Goal: Task Accomplishment & Management: Complete application form

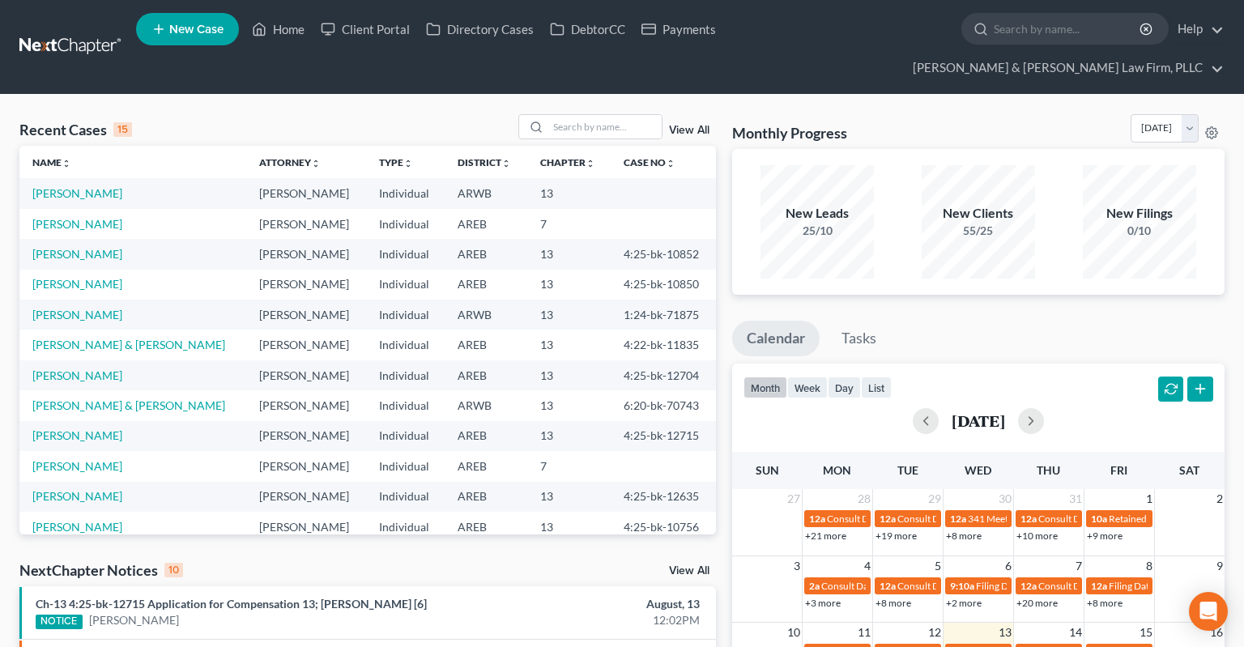
click at [698, 125] on link "View All" at bounding box center [689, 130] width 40 height 11
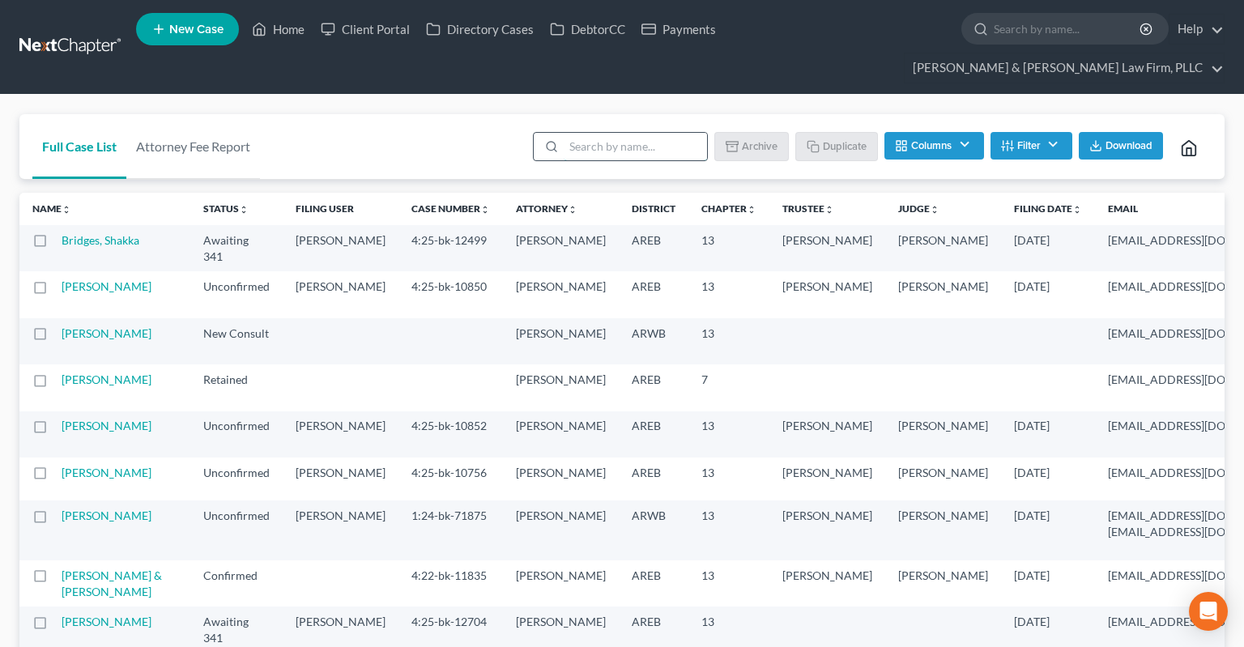
click at [675, 133] on input "search" at bounding box center [635, 147] width 143 height 28
type input "arag"
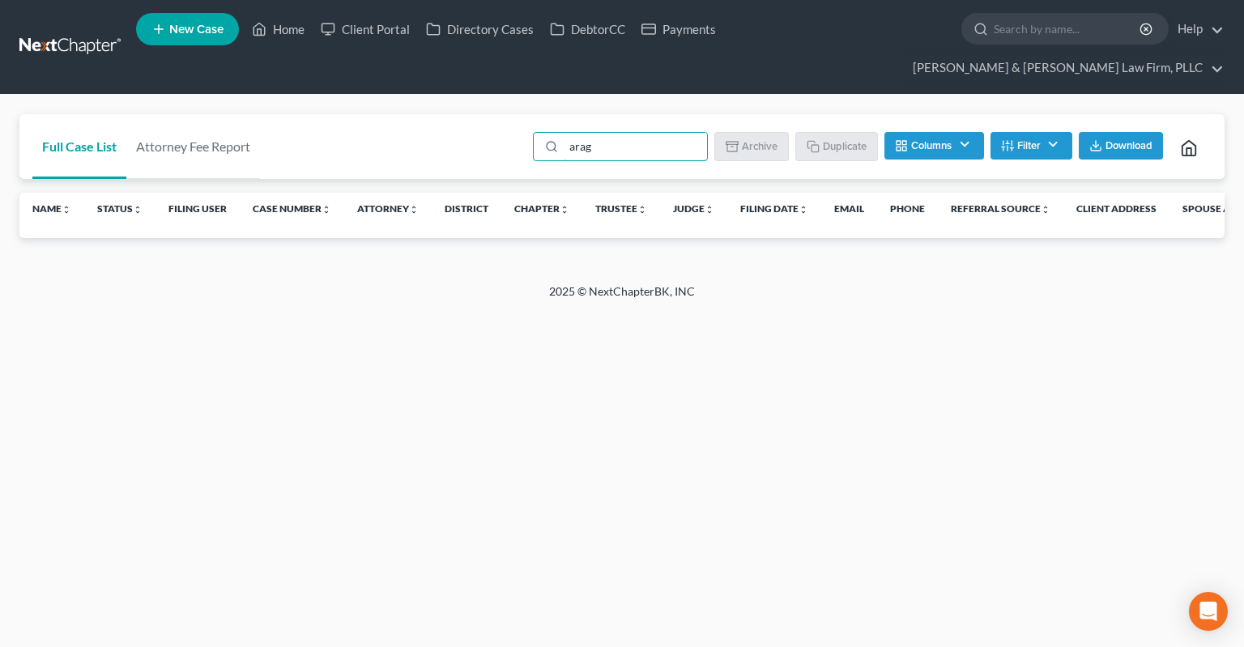
click at [564, 133] on input "arag" at bounding box center [635, 147] width 143 height 28
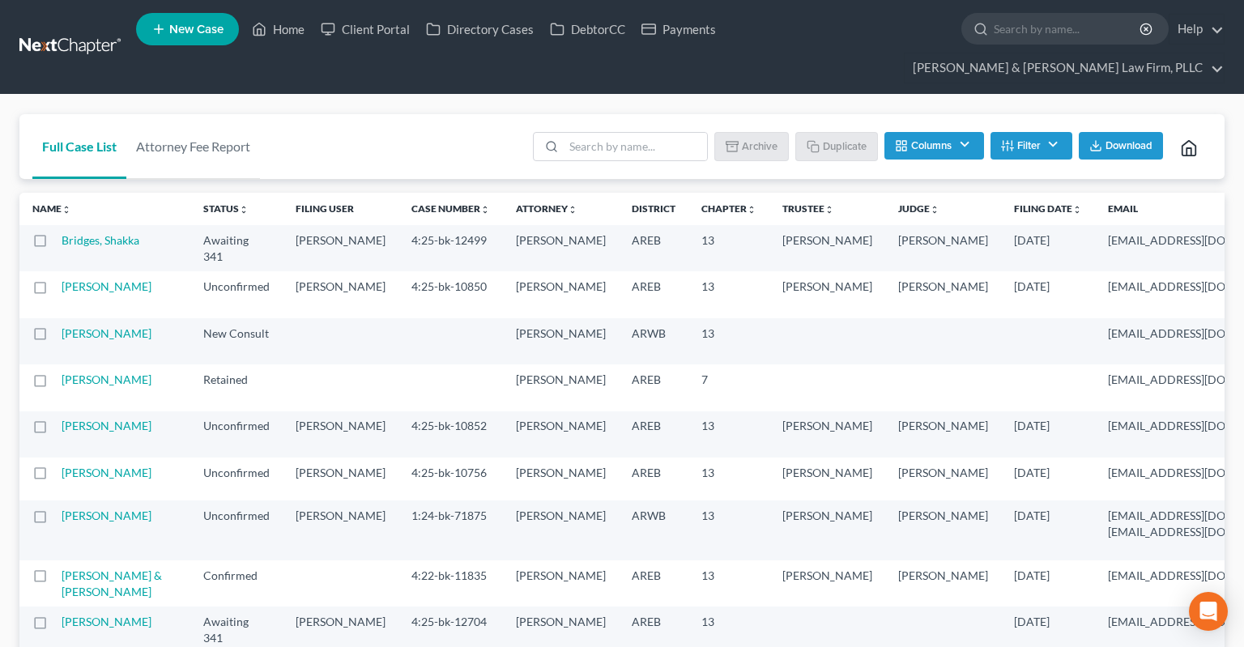
click at [185, 36] on link "New Case" at bounding box center [187, 29] width 103 height 32
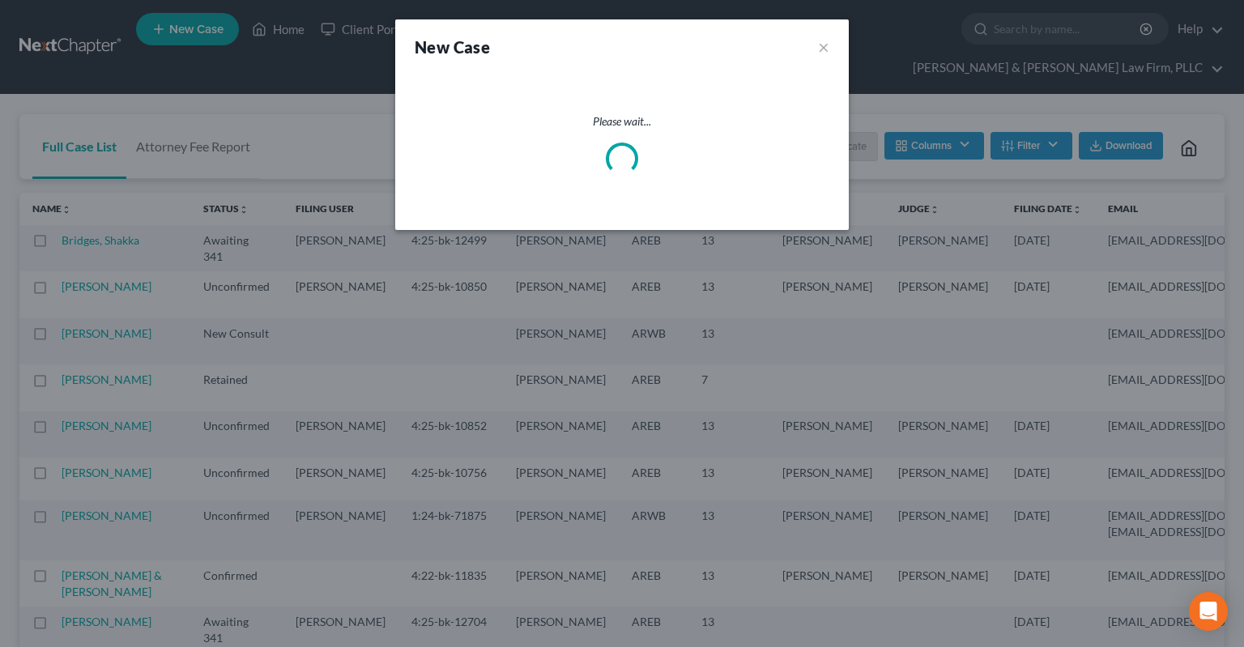
select select "5"
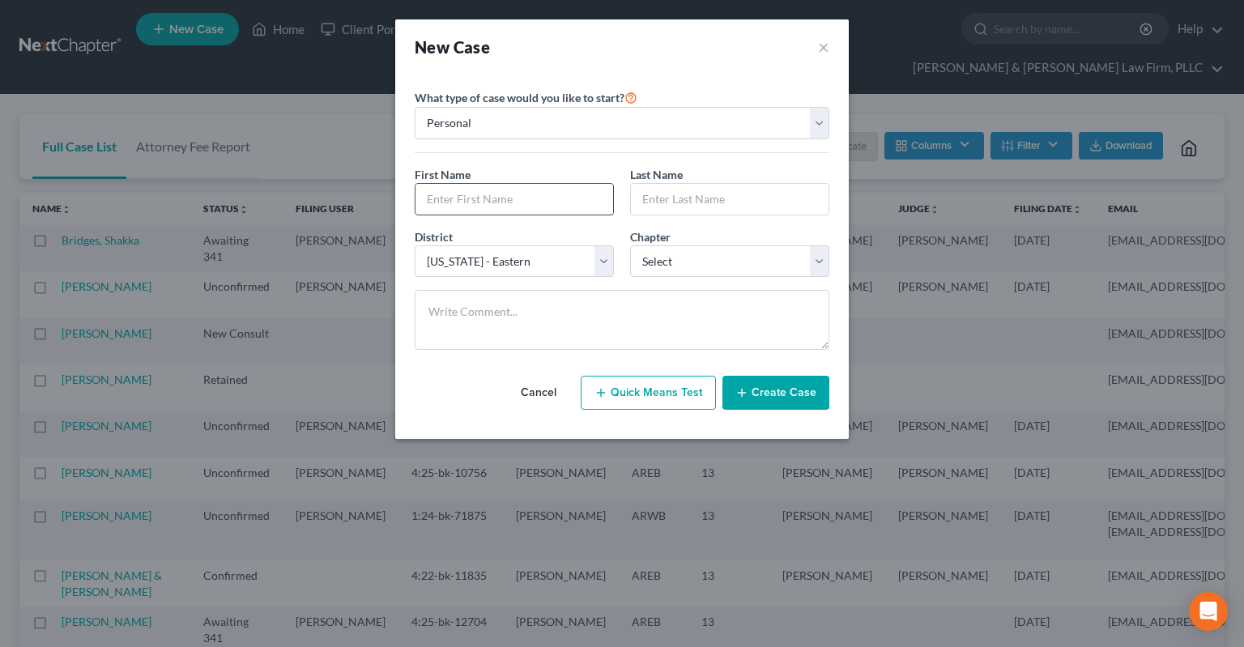
click at [533, 193] on input "text" at bounding box center [515, 199] width 198 height 31
type input "Keely"
type input "[PERSON_NAME]"
select select "0"
click option "7" at bounding box center [0, 0] width 0 height 0
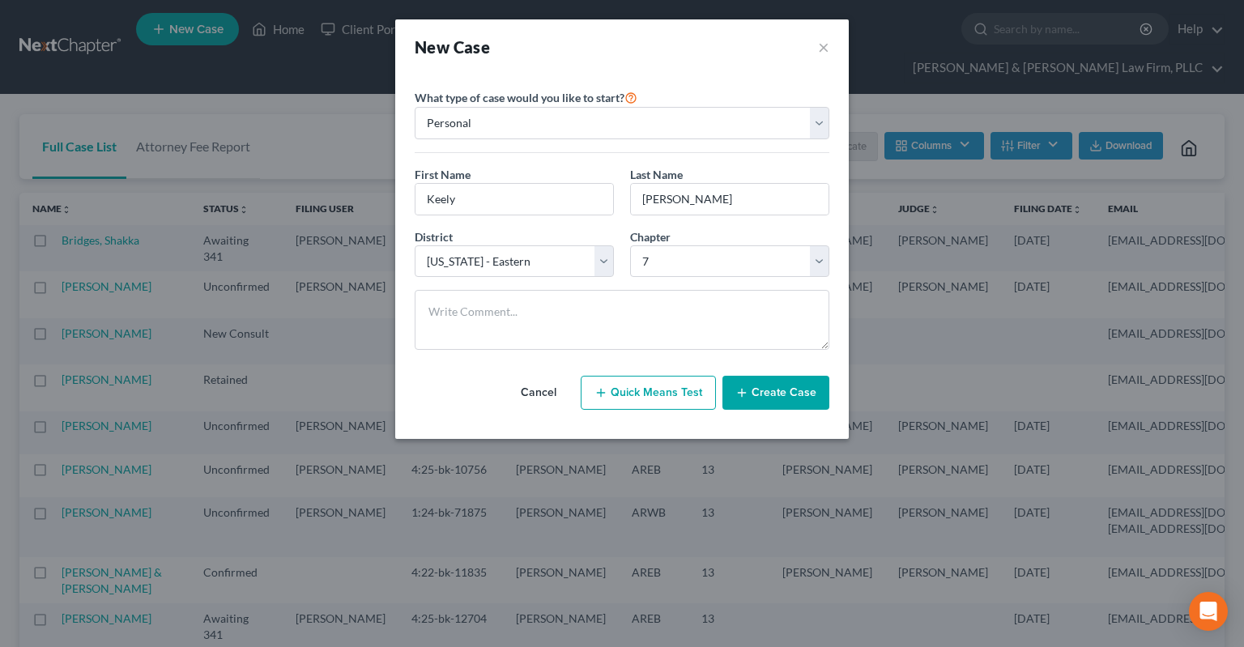
click at [782, 394] on button "Create Case" at bounding box center [775, 393] width 107 height 34
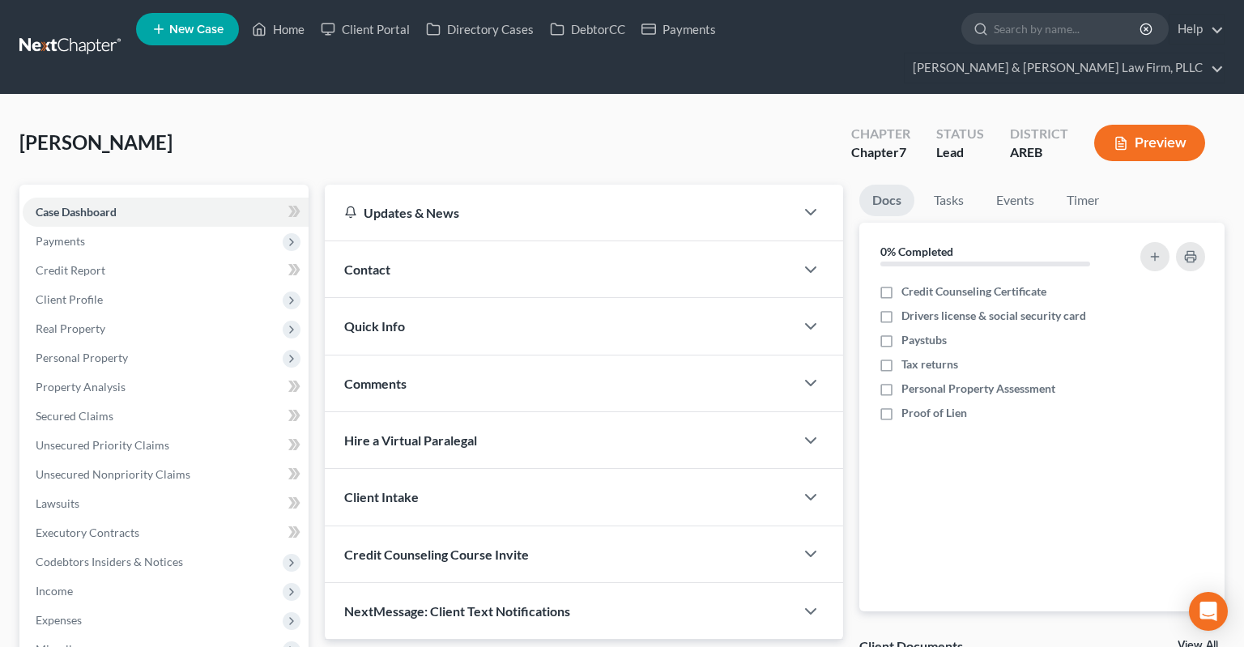
click at [388, 262] on span "Contact" at bounding box center [367, 269] width 46 height 15
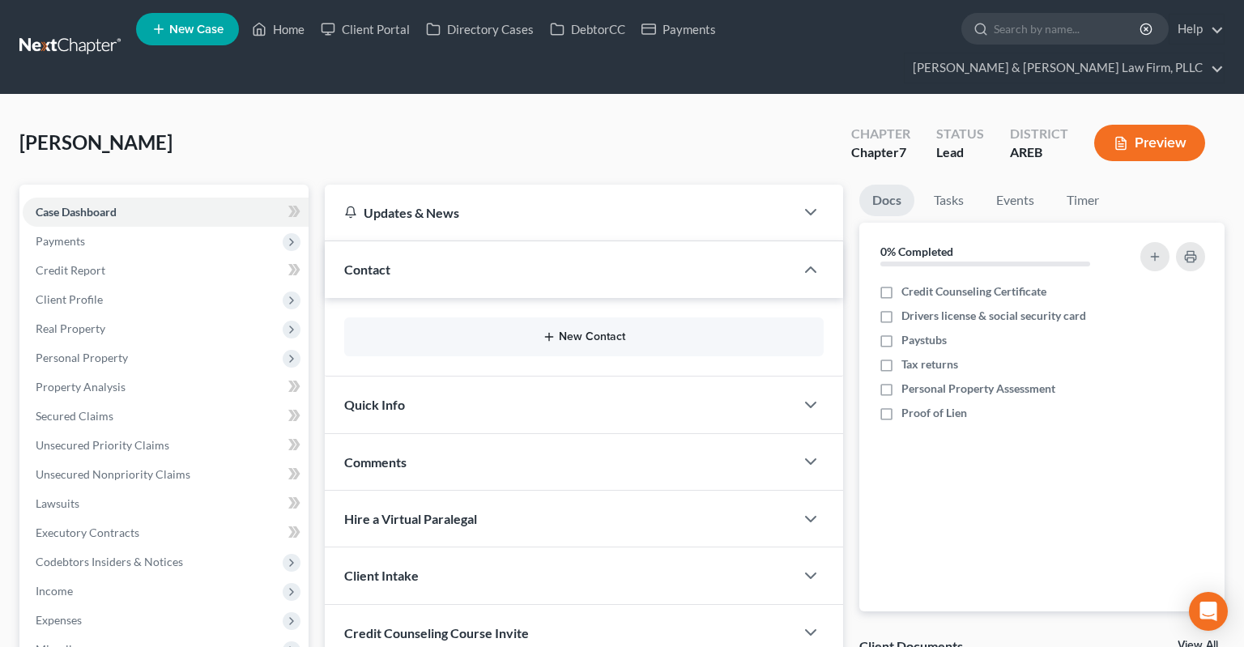
click at [560, 330] on button "New Contact" at bounding box center [584, 336] width 454 height 13
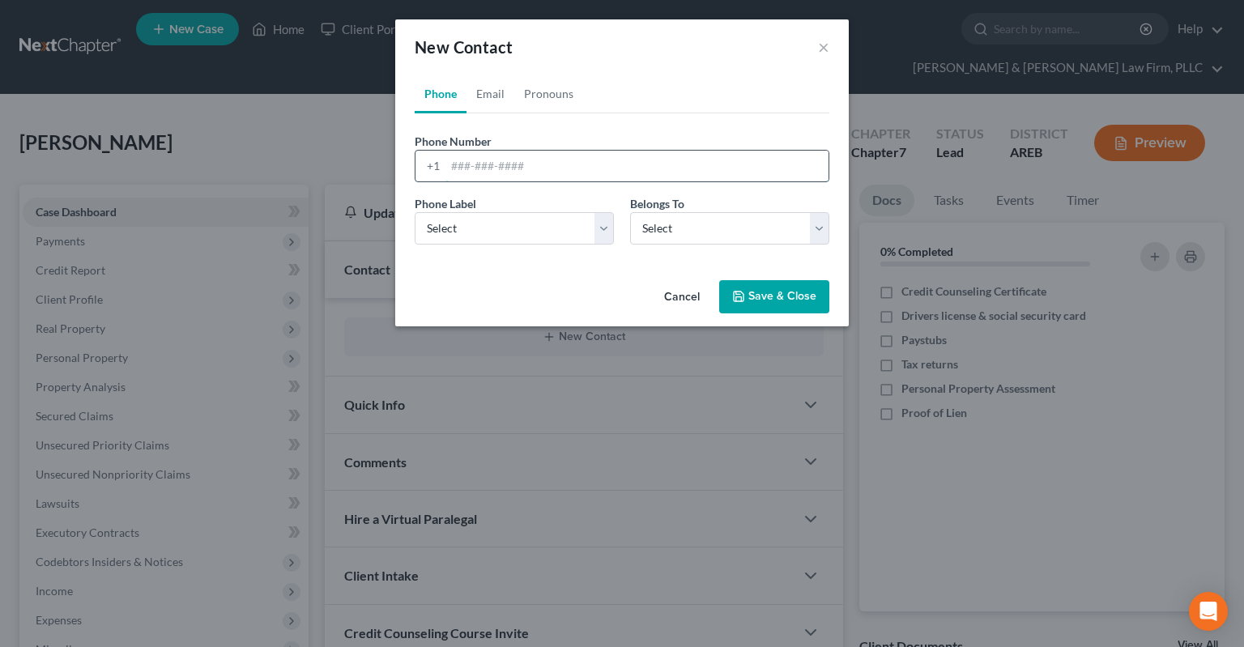
click at [576, 165] on input "tel" at bounding box center [636, 166] width 383 height 31
paste input "[PHONE_NUMBER]"
type input "[PHONE_NUMBER]"
click at [415, 212] on select "Select Mobile Home Work Other" at bounding box center [514, 228] width 199 height 32
select select "0"
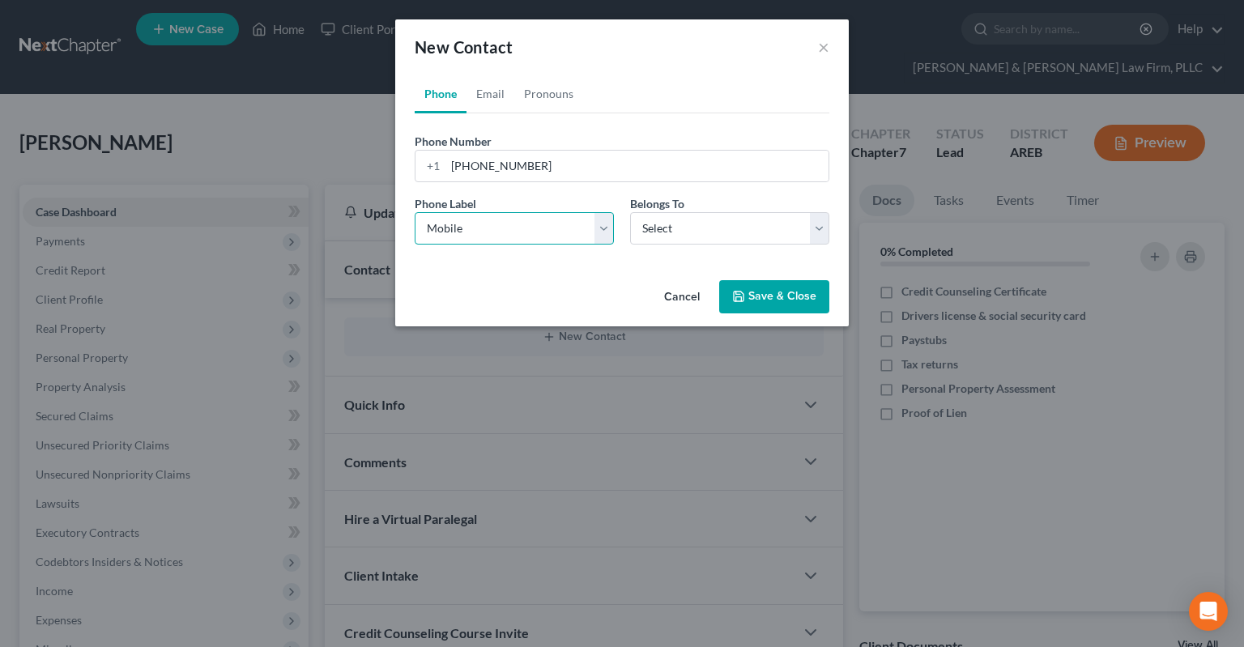
click option "Mobile" at bounding box center [0, 0] width 0 height 0
click at [630, 212] on select "Select Client Other" at bounding box center [729, 228] width 199 height 32
select select "0"
click option "Client" at bounding box center [0, 0] width 0 height 0
click at [552, 96] on link "Pronouns" at bounding box center [548, 94] width 69 height 39
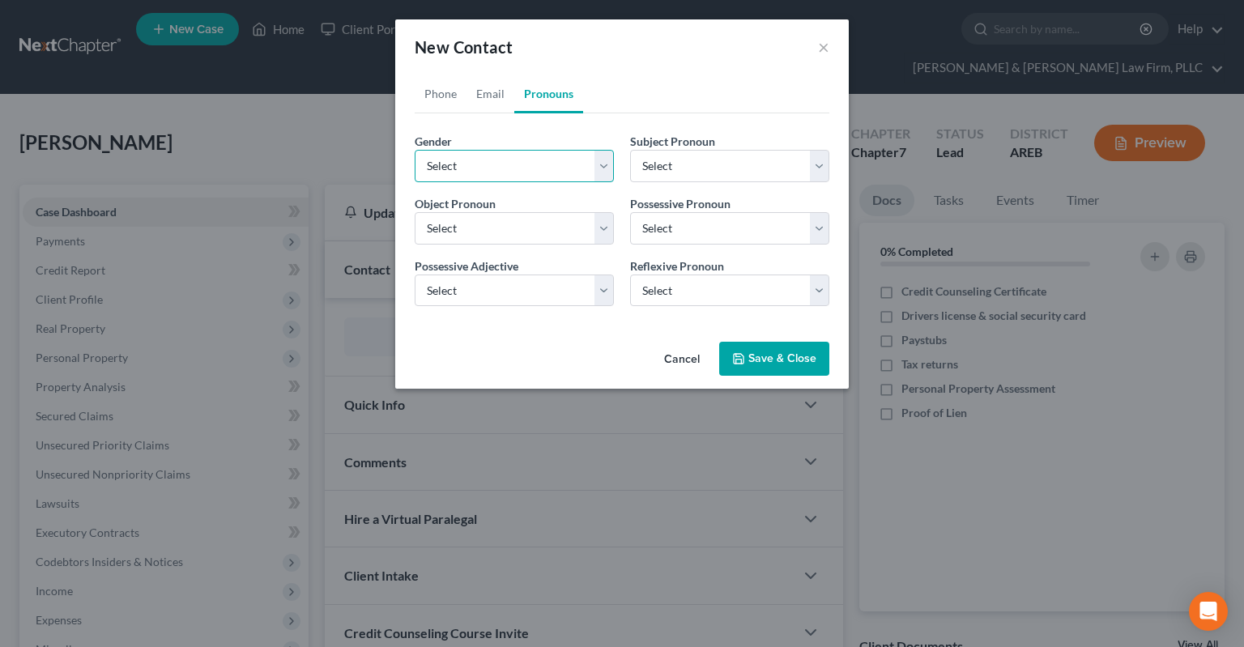
click at [415, 150] on select "Select [DEMOGRAPHIC_DATA] [DEMOGRAPHIC_DATA] [DEMOGRAPHIC_DATA] More Than One P…" at bounding box center [514, 166] width 199 height 32
select select "1"
click option "[DEMOGRAPHIC_DATA]" at bounding box center [0, 0] width 0 height 0
select select "1"
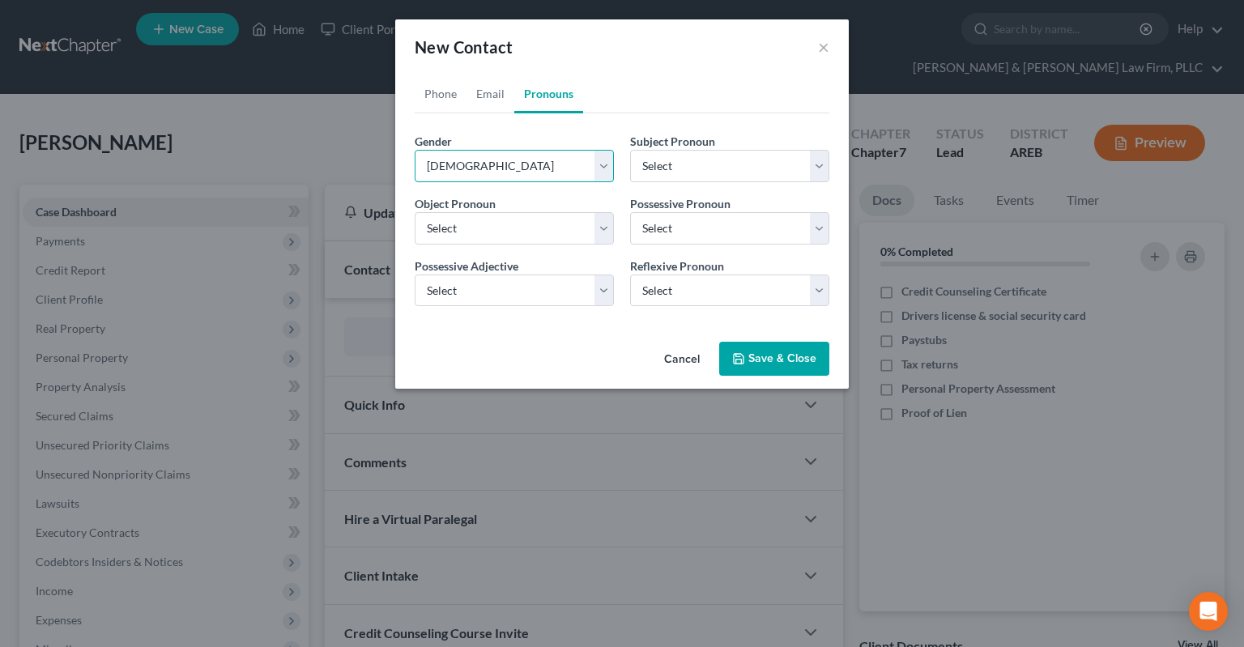
select select "1"
click at [744, 354] on icon "button" at bounding box center [738, 358] width 13 height 13
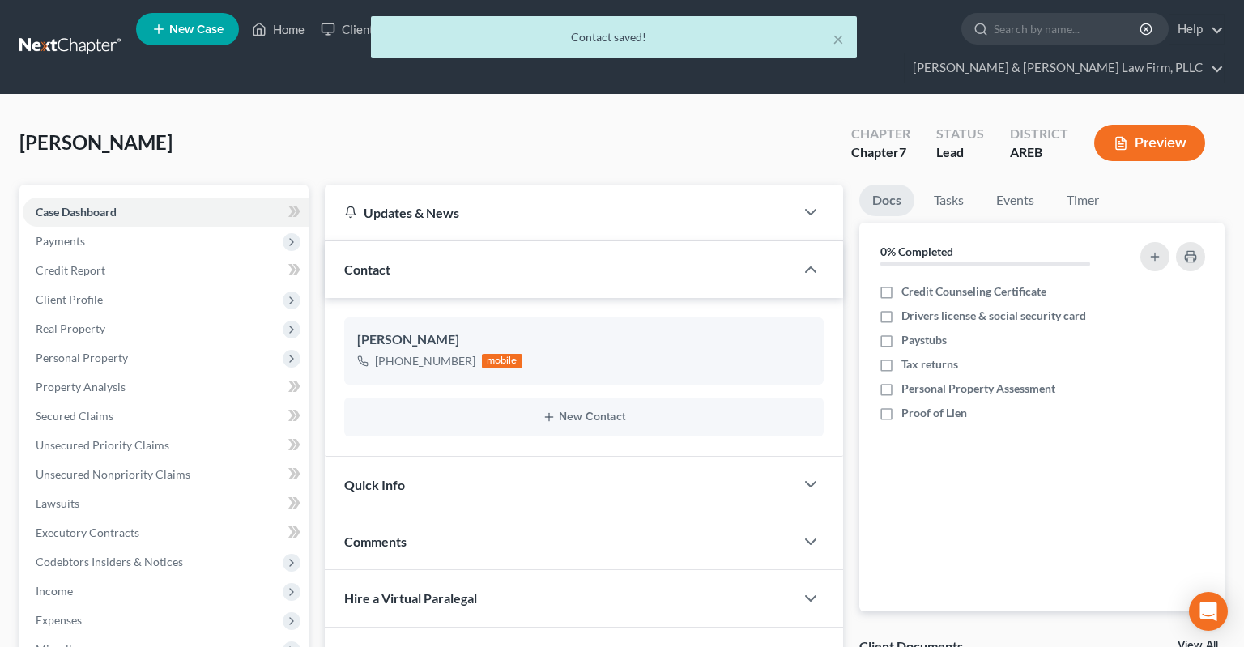
click at [549, 457] on div "Quick Info" at bounding box center [560, 485] width 470 height 56
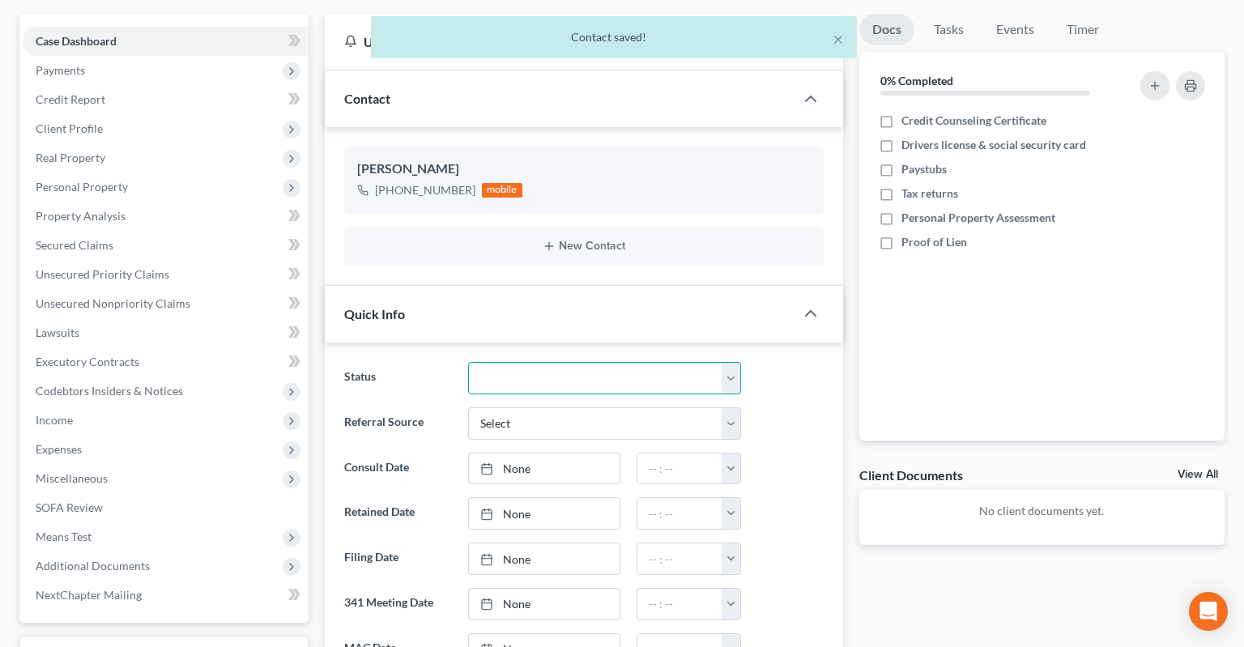
click at [468, 362] on select "Awaiting 341 Chapter 7 - Attended Meeting Confirmed Discharged Dismissed New Co…" at bounding box center [604, 378] width 273 height 32
select select "5"
click option "New Consult" at bounding box center [0, 0] width 0 height 0
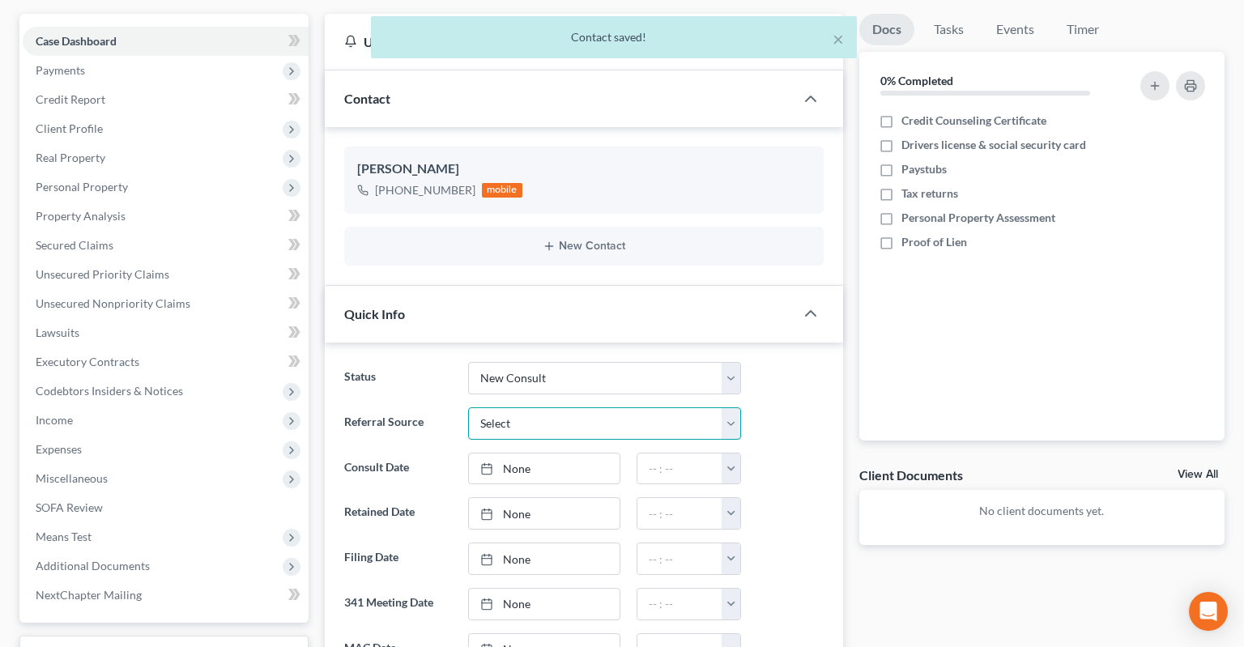
click at [468, 407] on select "Select Word Of Mouth Previous Clients Direct Mail Website Google Search Modern …" at bounding box center [604, 423] width 273 height 32
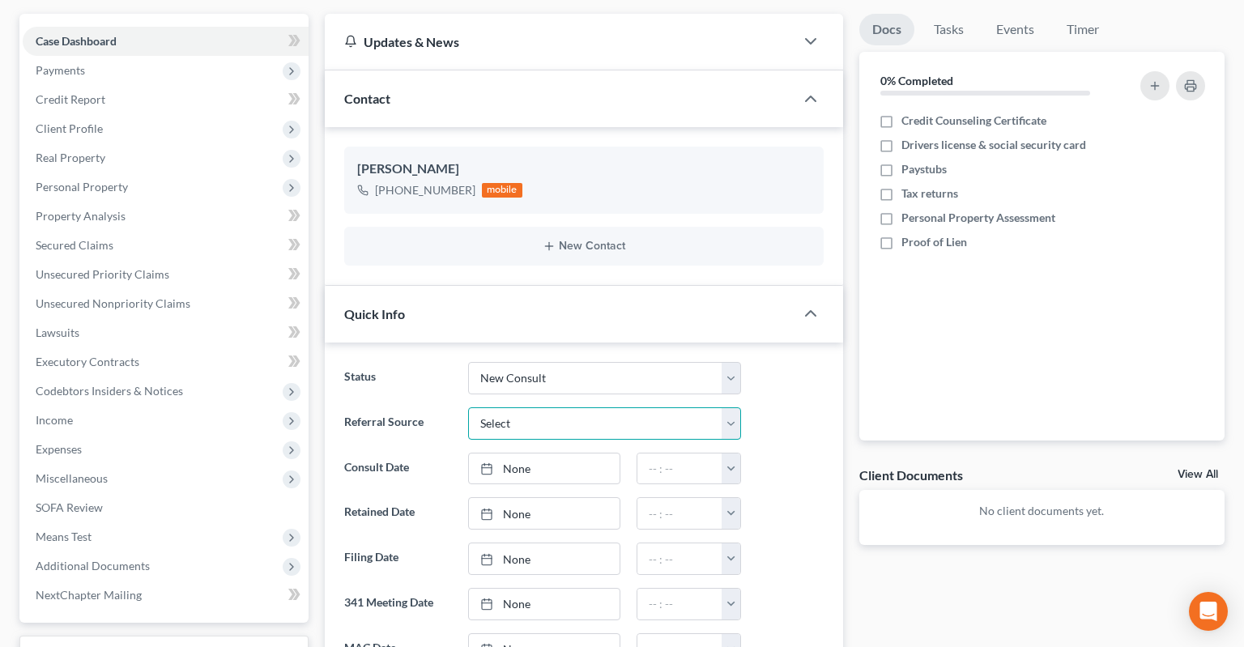
select select "6"
click option "Other (specify)" at bounding box center [0, 0] width 0 height 0
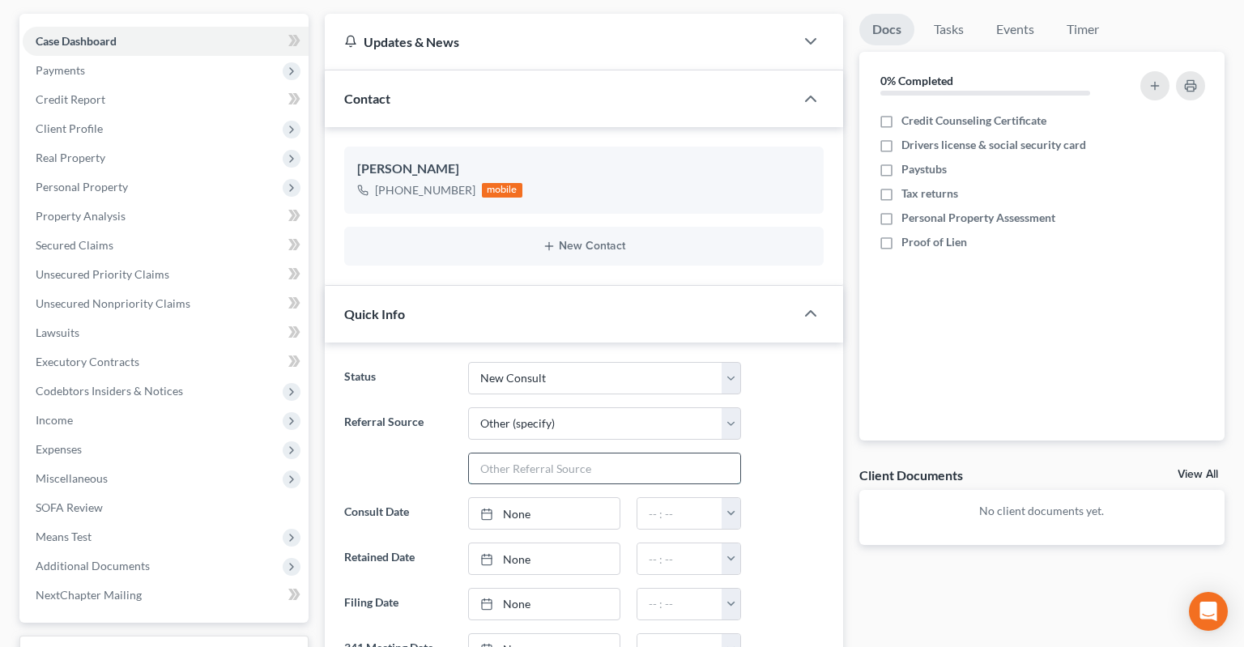
click at [578, 454] on input "text" at bounding box center [604, 469] width 271 height 31
type input "Wife of current client ([PERSON_NAME] I think)"
click at [565, 498] on link "None" at bounding box center [544, 513] width 151 height 31
type input "[DATE]"
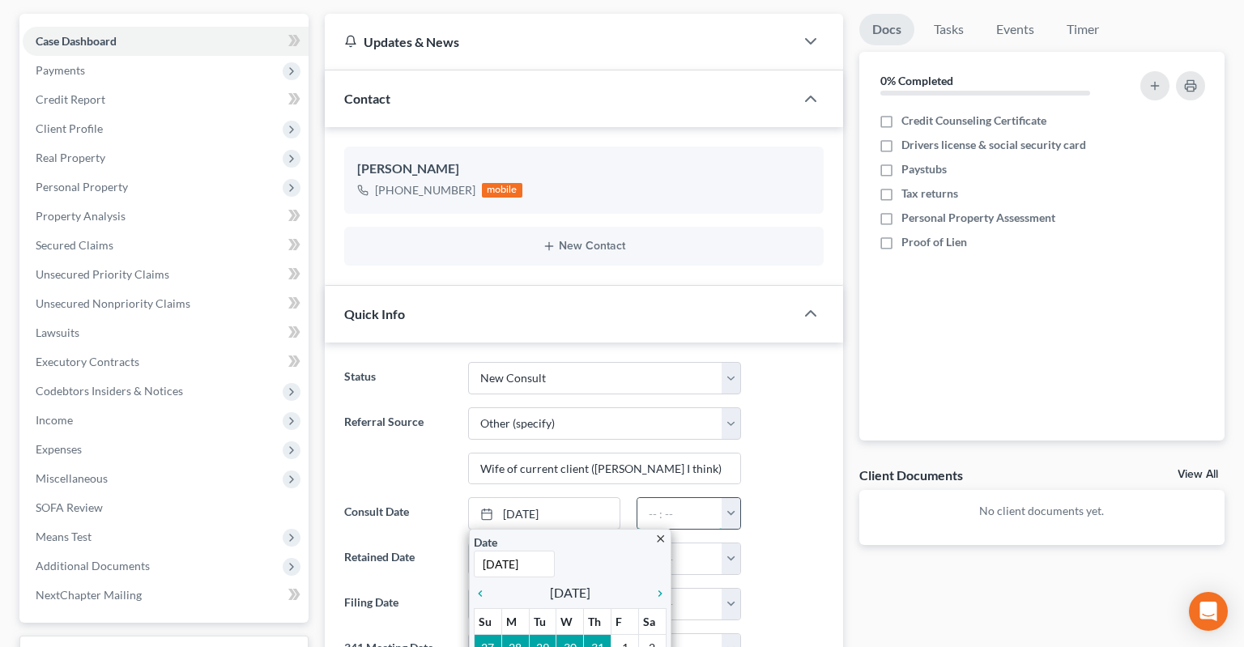
click at [676, 498] on input "text" at bounding box center [679, 513] width 85 height 31
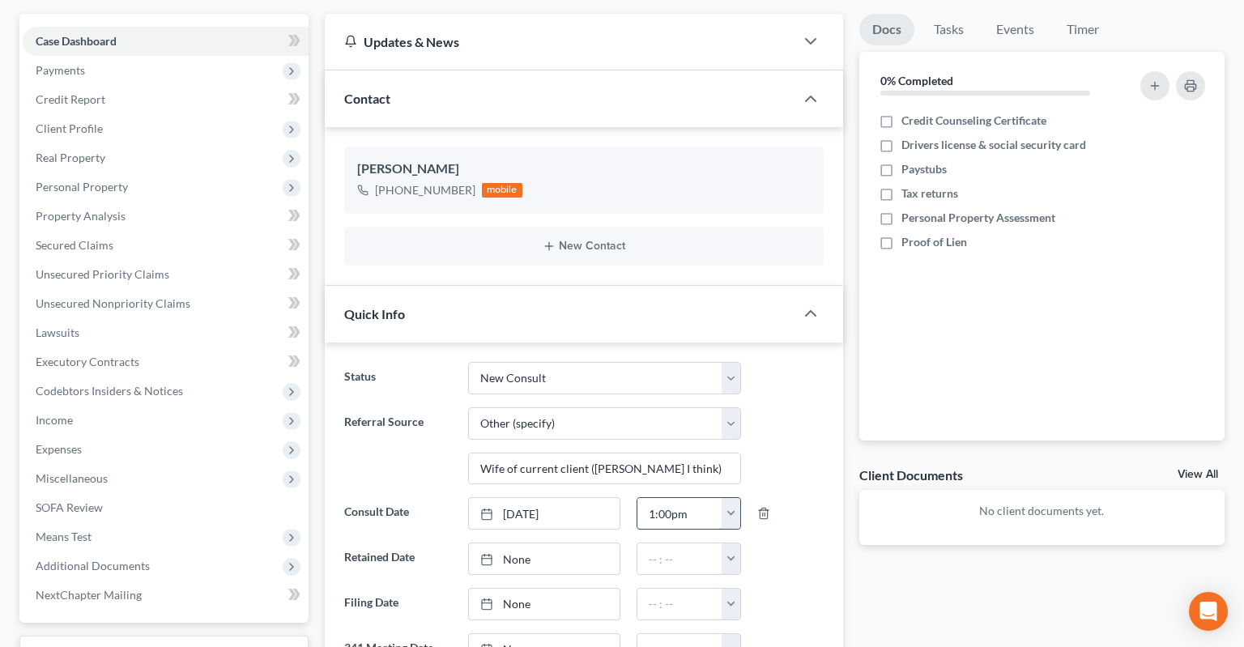
type input "1:00pm"
click at [779, 420] on div "Referral Source Select Word Of Mouth Previous Clients Direct Mail Website Googl…" at bounding box center [584, 446] width 496 height 78
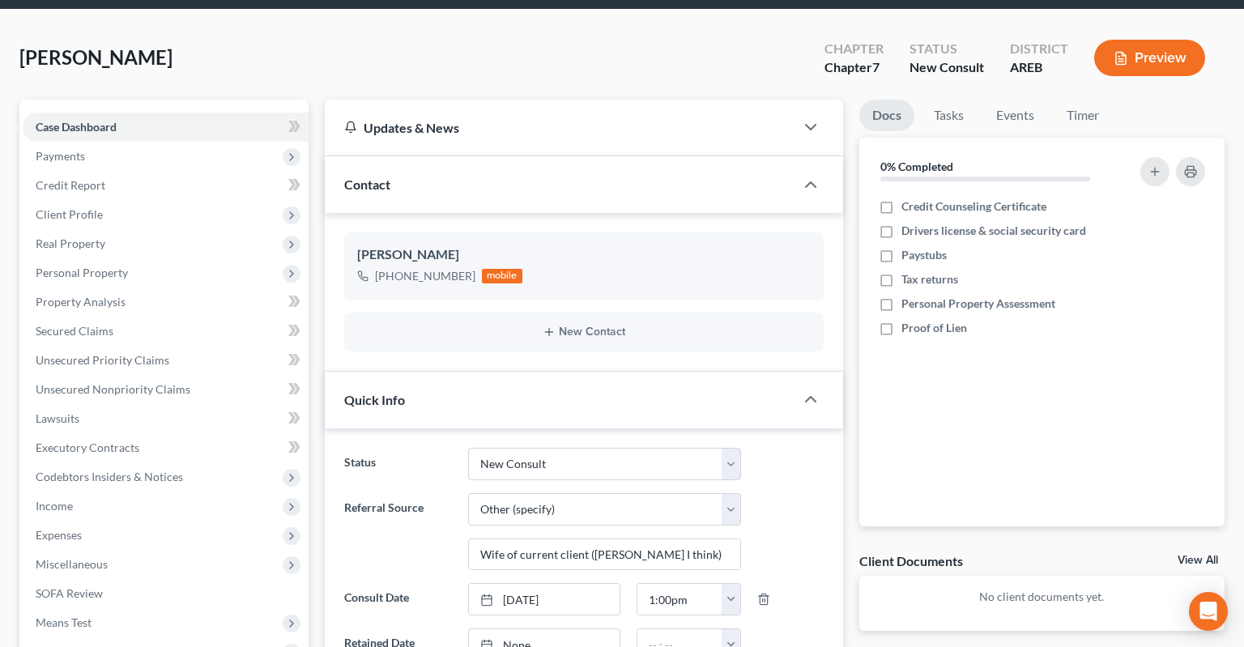
scroll to position [0, 0]
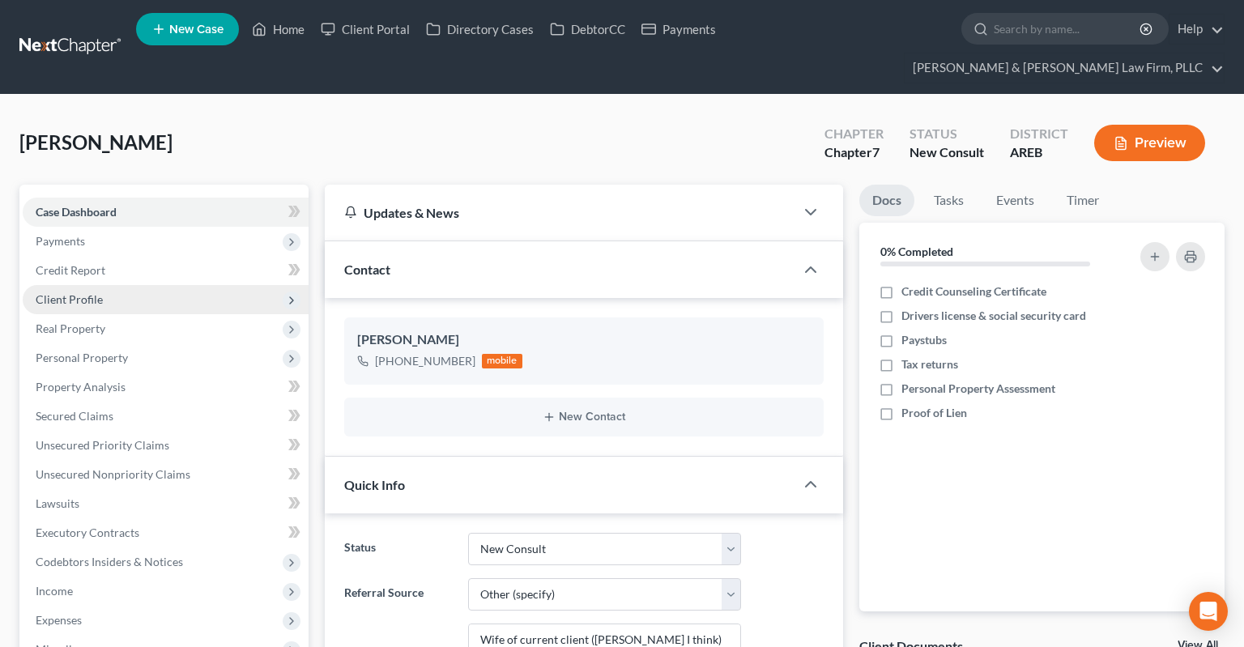
click at [90, 292] on span "Client Profile" at bounding box center [69, 299] width 67 height 14
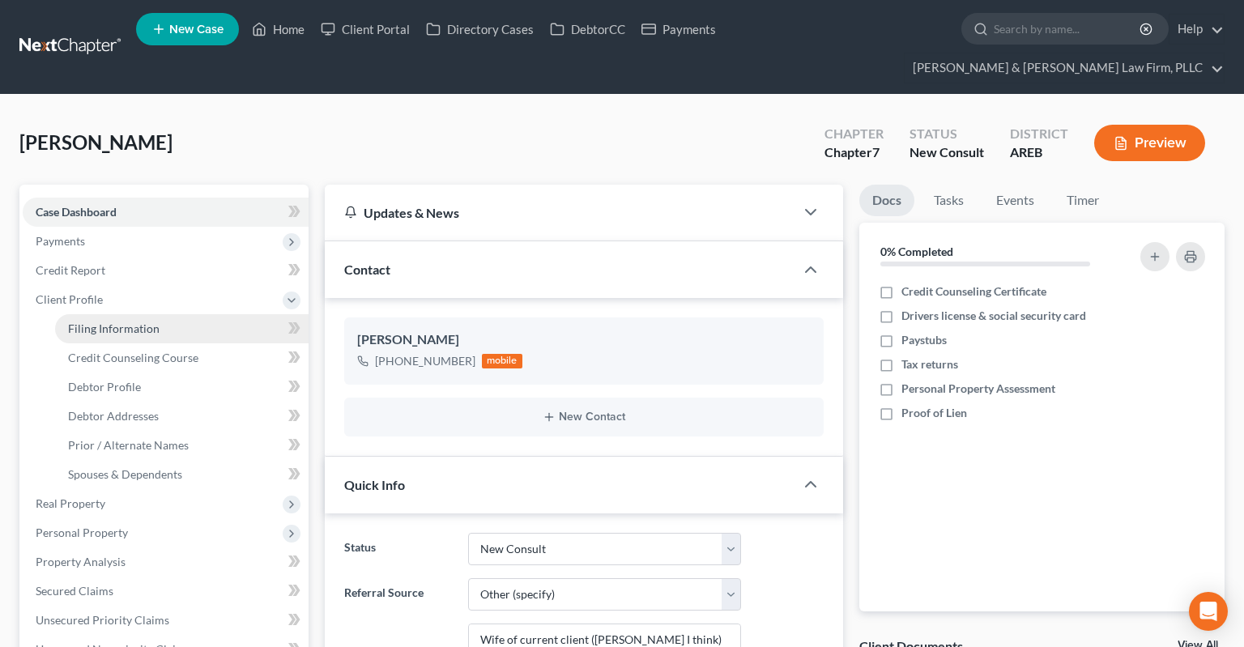
click at [136, 322] on span "Filing Information" at bounding box center [114, 329] width 92 height 14
select select "1"
select select "0"
select select "5"
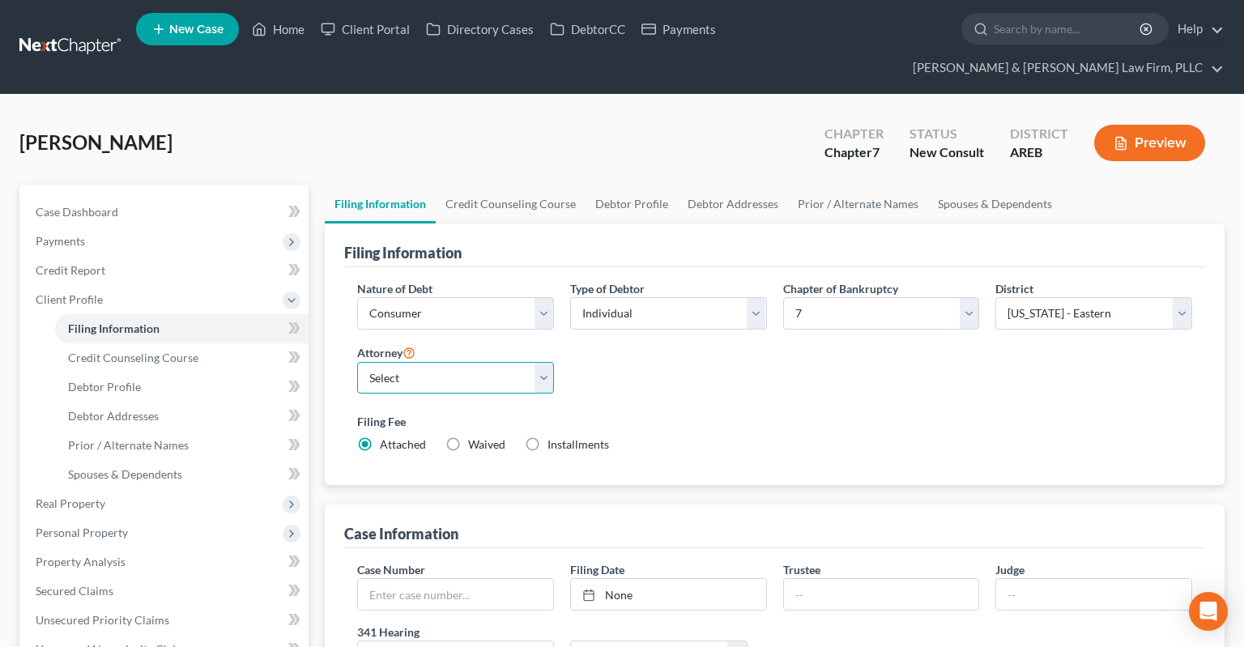
click at [357, 362] on select "Select [PERSON_NAME] - AREB [PERSON_NAME] - ARWB [PERSON_NAME] - AREB [PERSON_N…" at bounding box center [455, 378] width 197 height 32
select select "2"
click option "[PERSON_NAME] - AREB" at bounding box center [0, 0] width 0 height 0
drag, startPoint x: 683, startPoint y: 378, endPoint x: 692, endPoint y: 370, distance: 12.0
click at [692, 407] on div "Filing Fee Attached Waived Waived Installments Installments" at bounding box center [774, 436] width 851 height 59
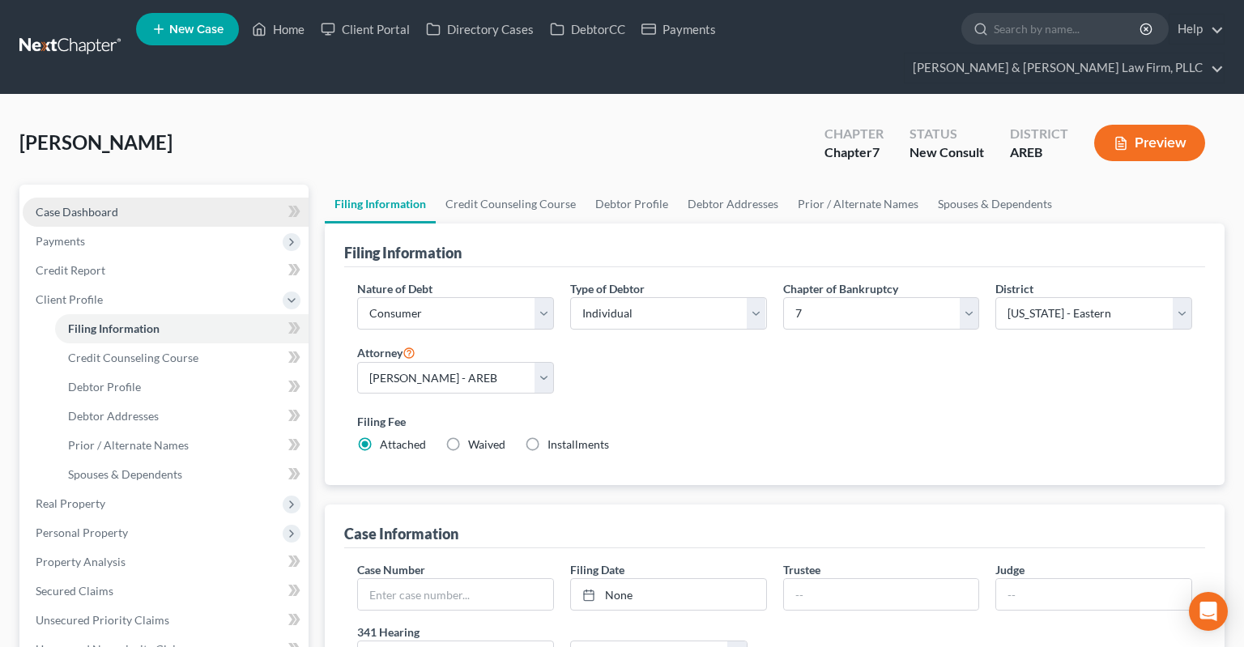
click at [168, 198] on link "Case Dashboard" at bounding box center [166, 212] width 286 height 29
select select "5"
select select "6"
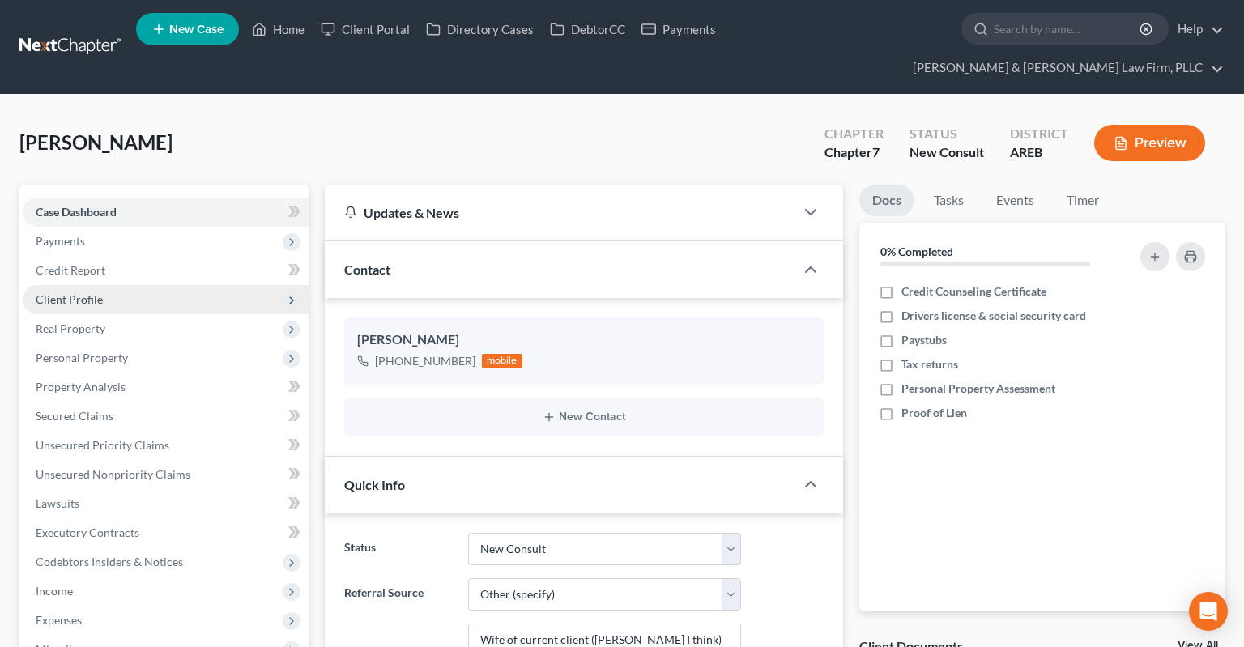
click at [198, 285] on span "Client Profile" at bounding box center [166, 299] width 286 height 29
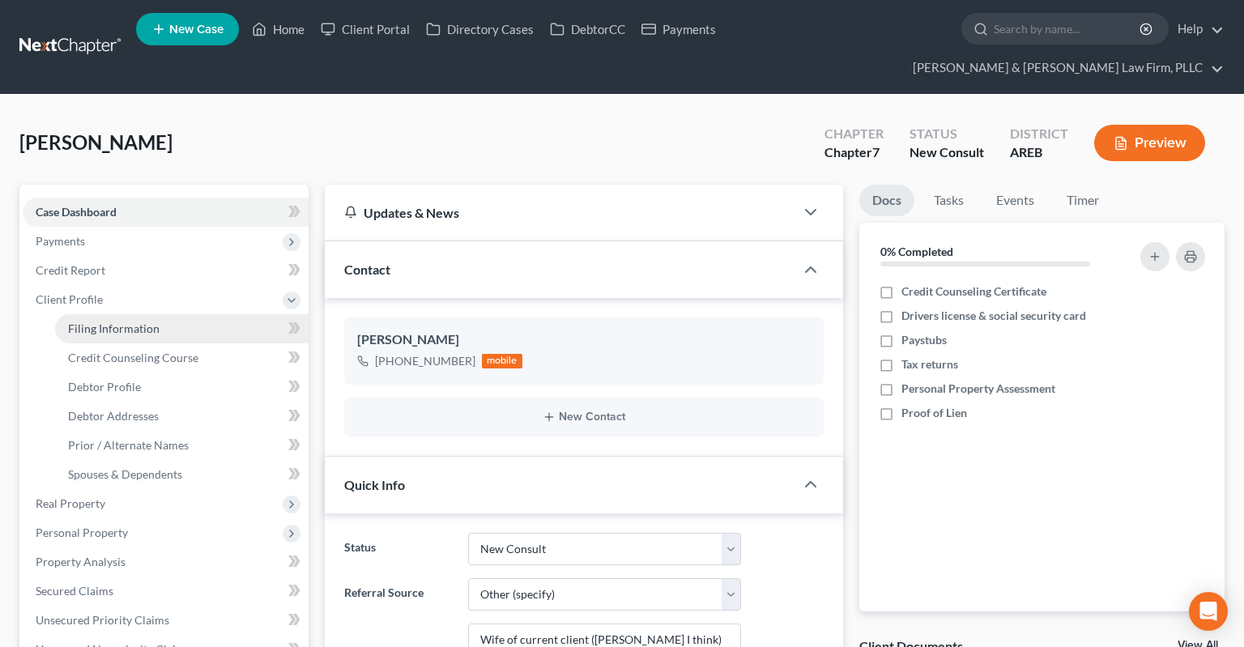
click at [195, 314] on link "Filing Information" at bounding box center [182, 328] width 254 height 29
select select "1"
select select "0"
select select "5"
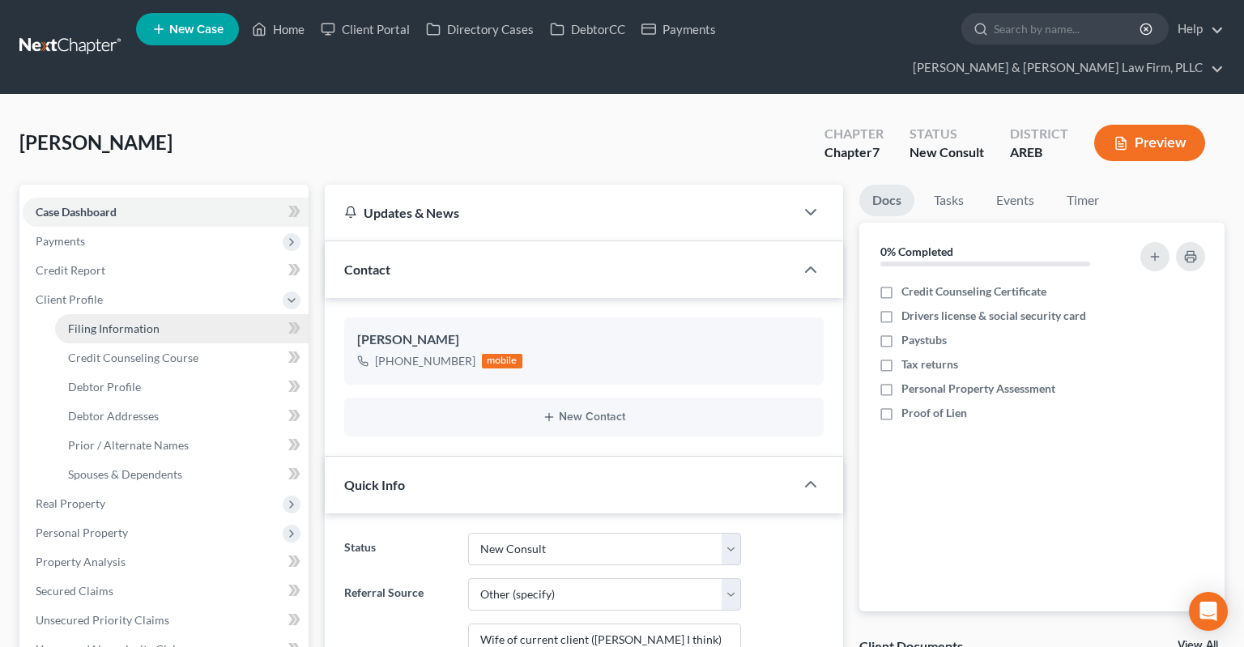
select select "2"
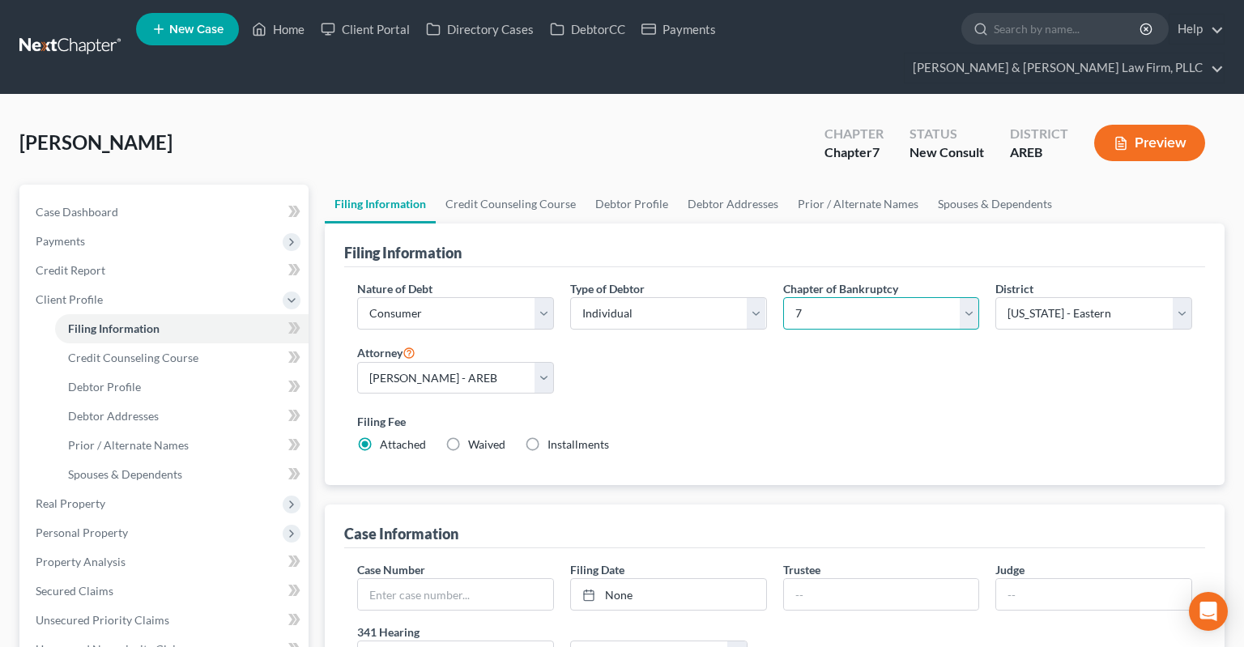
click at [783, 297] on select "Select 7 11 12 13" at bounding box center [881, 313] width 197 height 32
select select "3"
click option "13" at bounding box center [0, 0] width 0 height 0
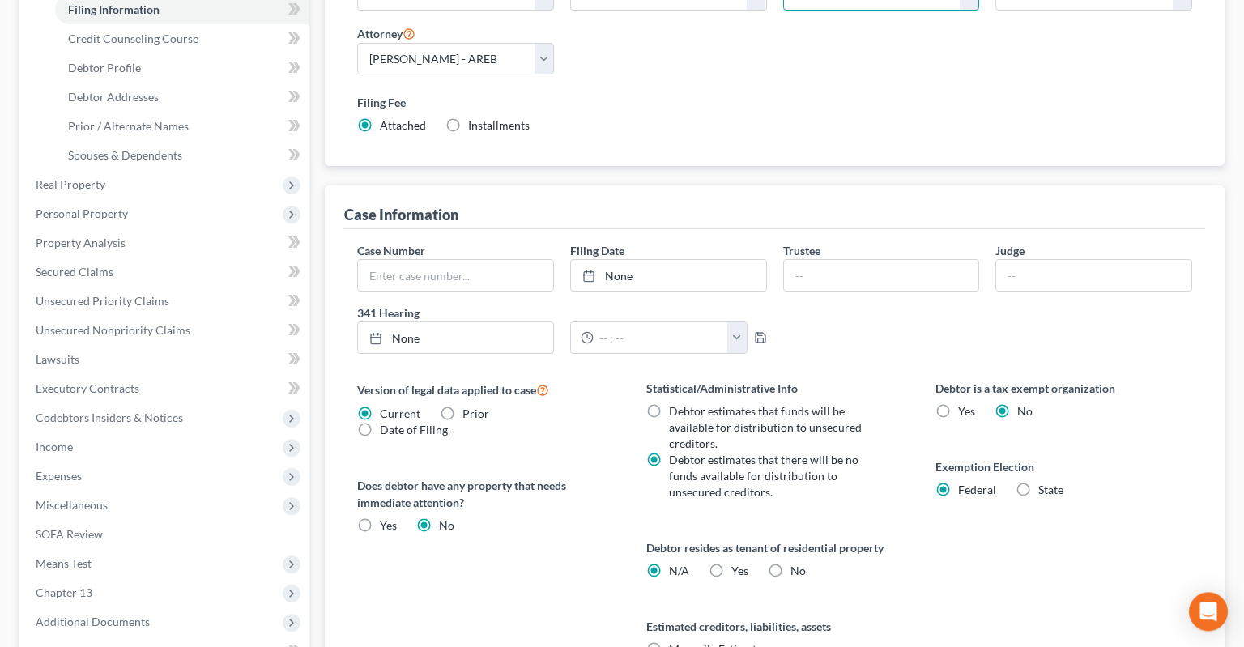
scroll to position [342, 0]
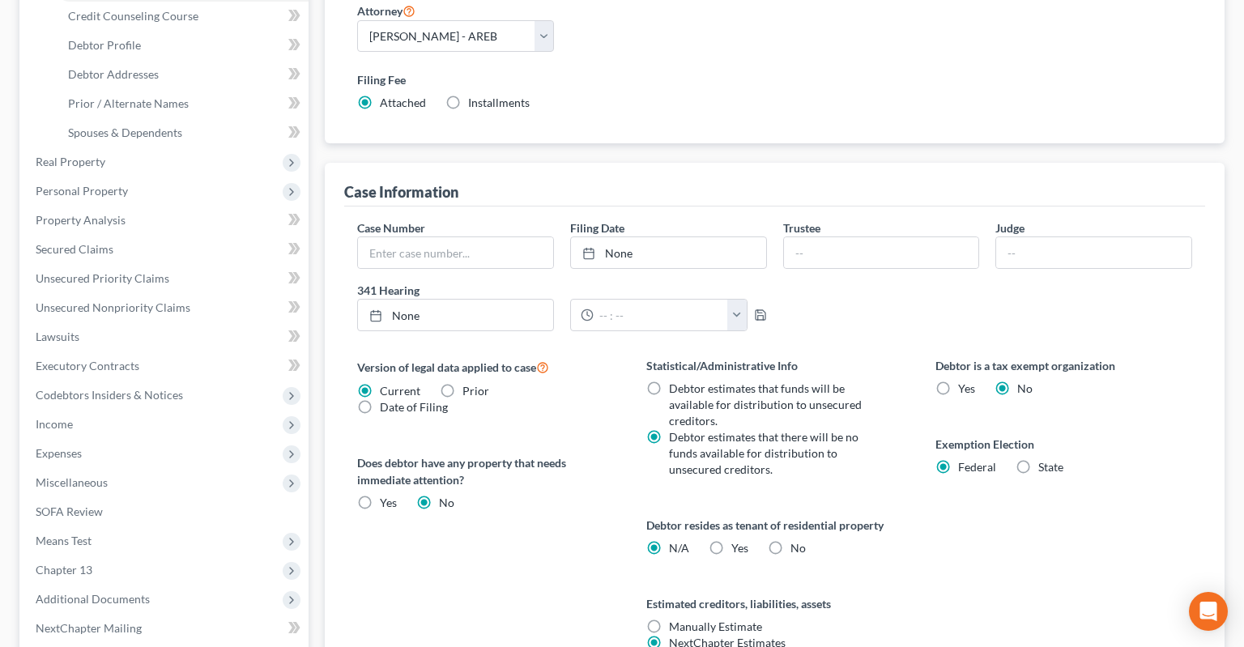
drag, startPoint x: 684, startPoint y: 369, endPoint x: 678, endPoint y: 361, distance: 9.8
click at [683, 381] on span "Debtor estimates that funds will be available for distribution to unsecured cre…" at bounding box center [765, 404] width 193 height 46
click at [669, 381] on label "Debtor estimates that funds will be available for distribution to unsecured cre…" at bounding box center [776, 405] width 215 height 49
click at [675, 381] on input "Debtor estimates that funds will be available for distribution to unsecured cre…" at bounding box center [680, 386] width 11 height 11
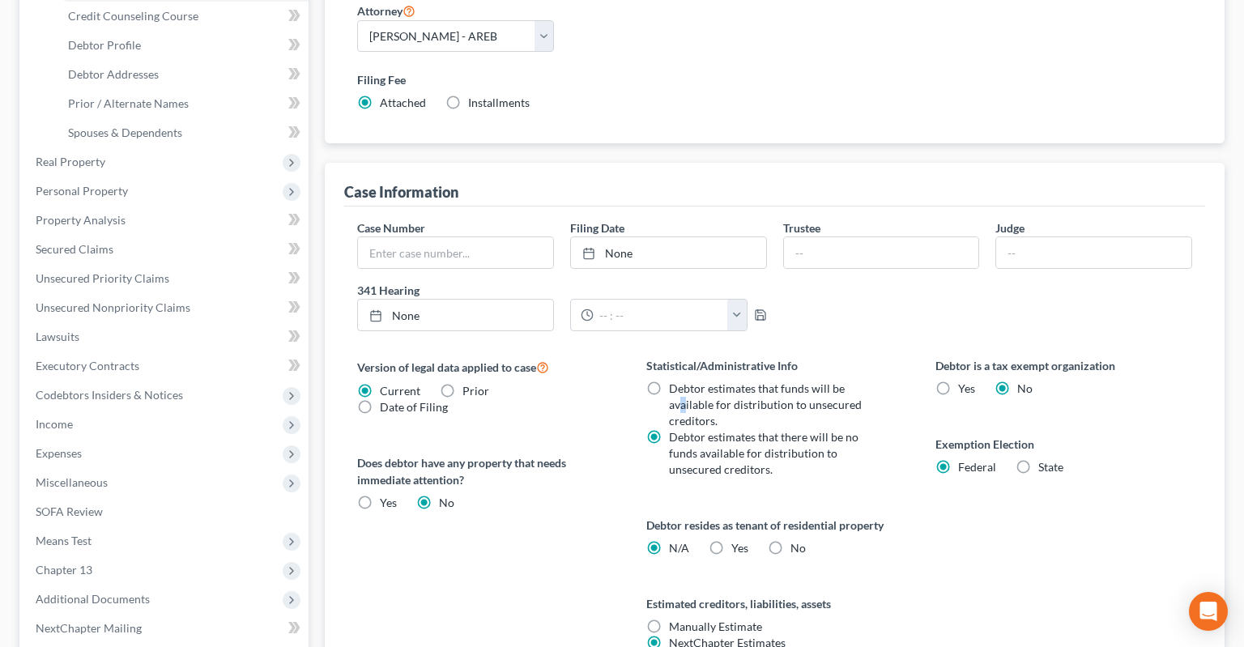
radio input "true"
radio input "false"
click at [837, 357] on label "Statistical/Administrative Info" at bounding box center [774, 365] width 257 height 17
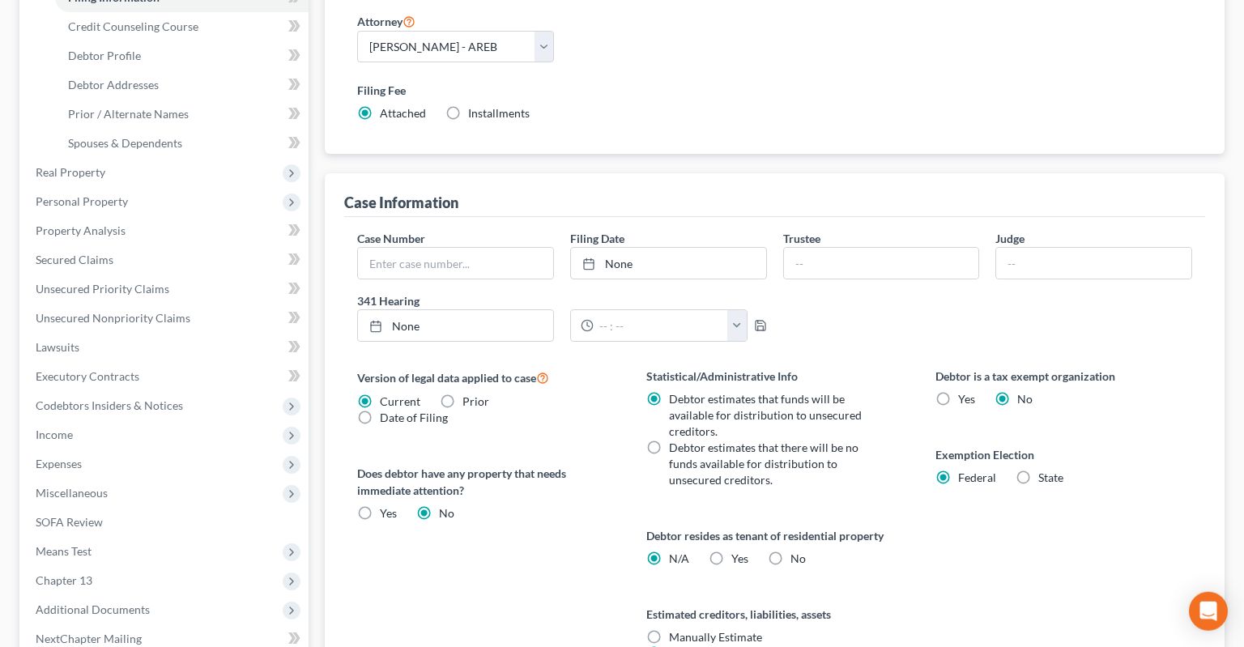
scroll to position [0, 0]
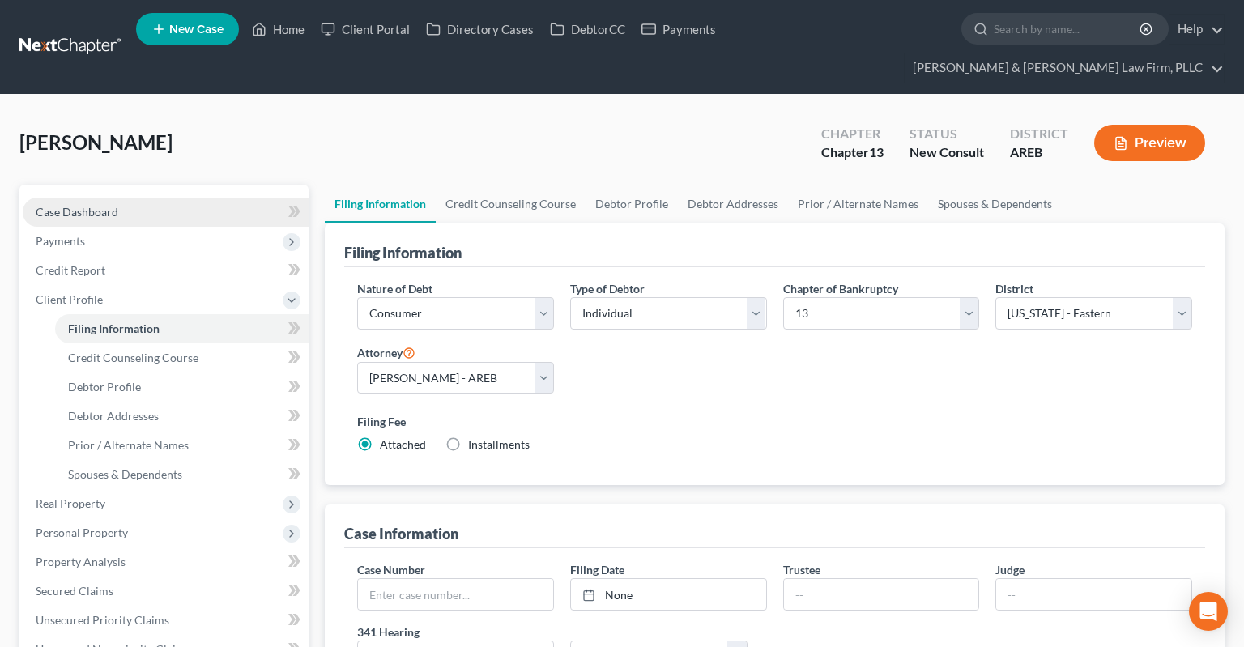
click at [90, 205] on span "Case Dashboard" at bounding box center [77, 212] width 83 height 14
select select "6"
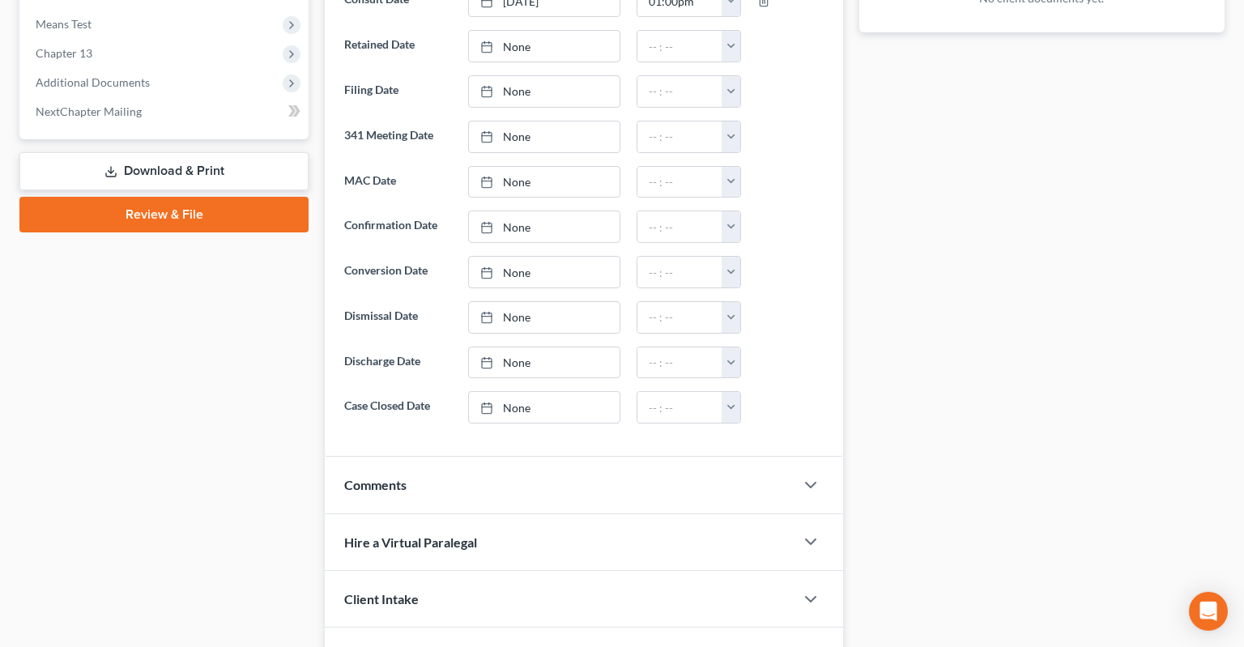
scroll to position [769, 0]
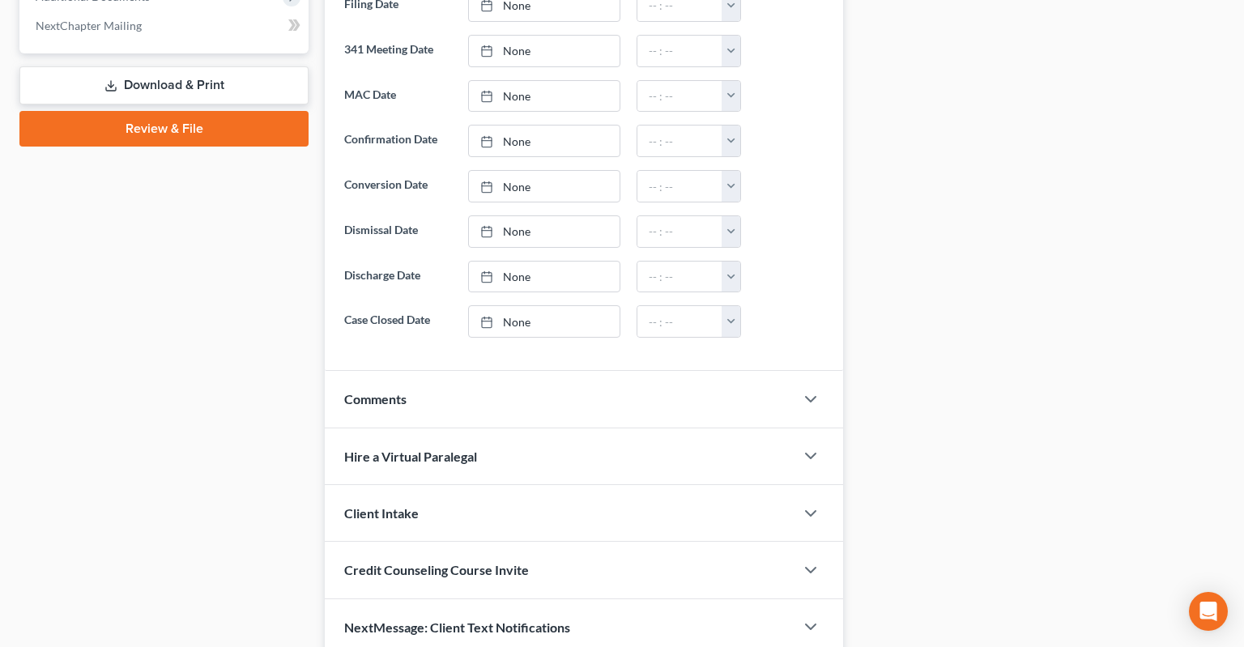
click at [607, 371] on div "Comments" at bounding box center [560, 399] width 470 height 56
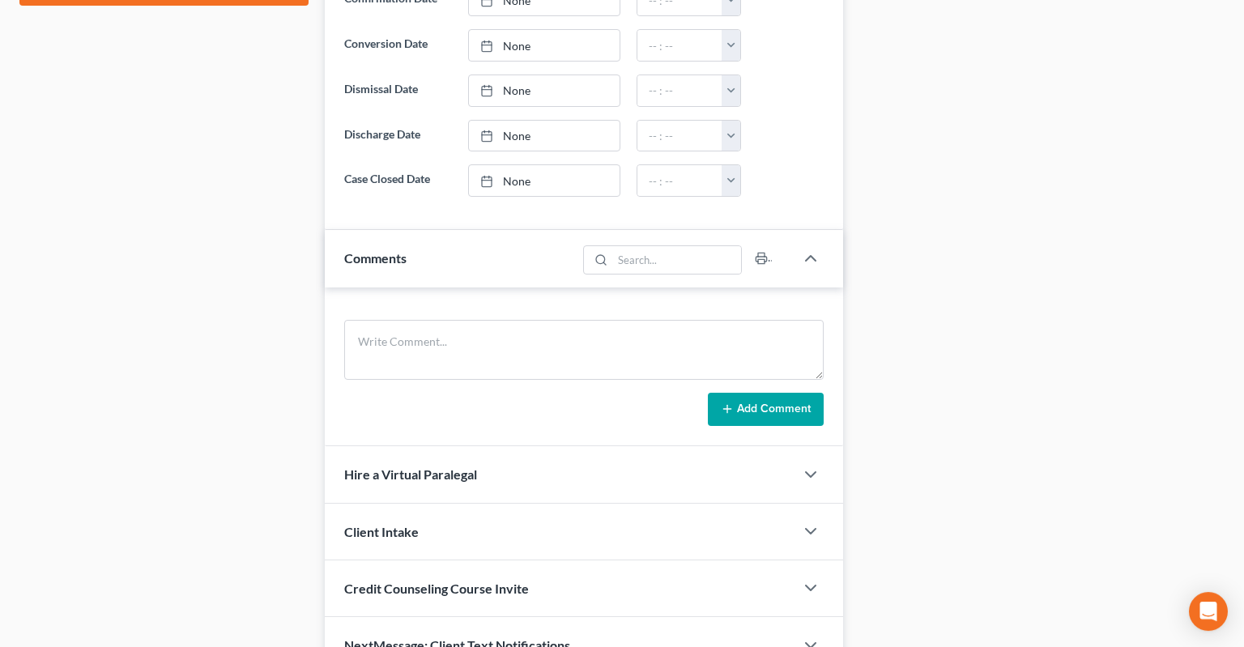
scroll to position [962, 0]
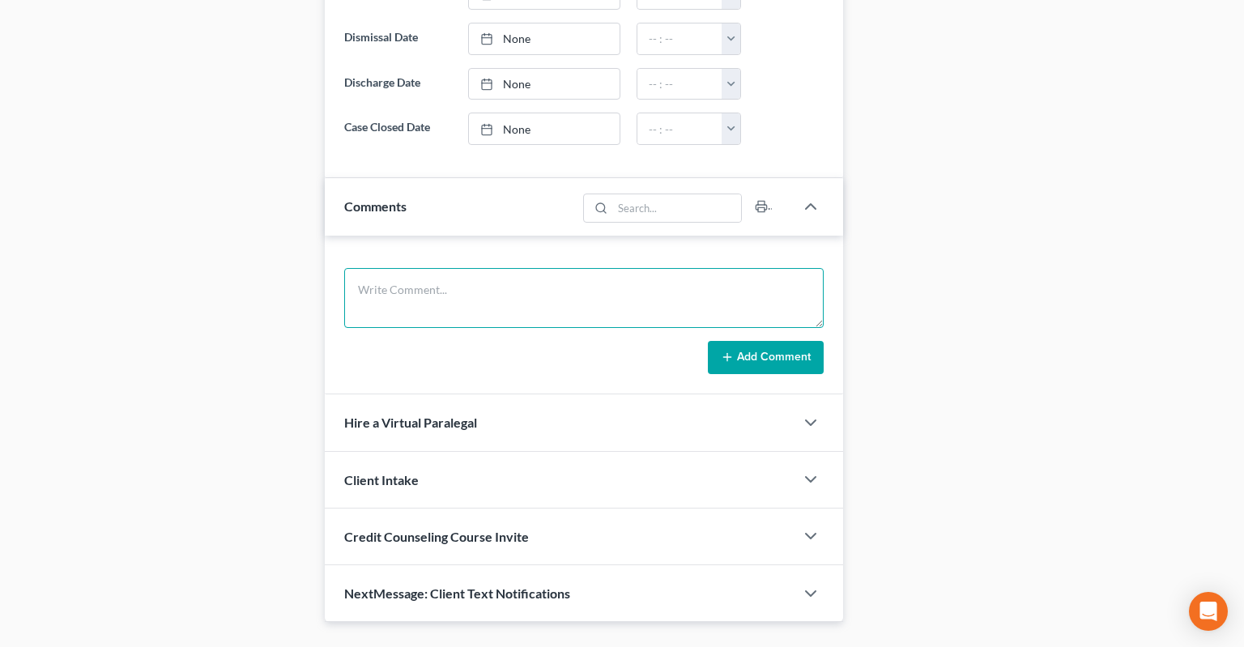
click at [517, 268] on textarea at bounding box center [583, 298] width 479 height 60
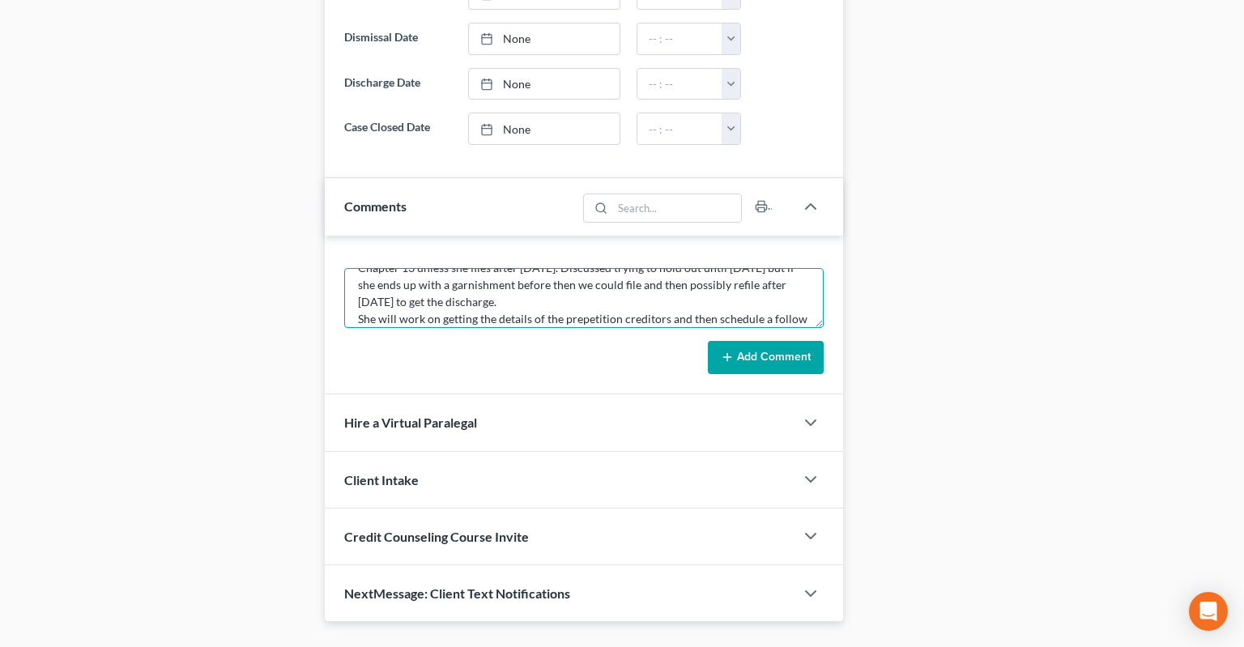
scroll to position [156, 0]
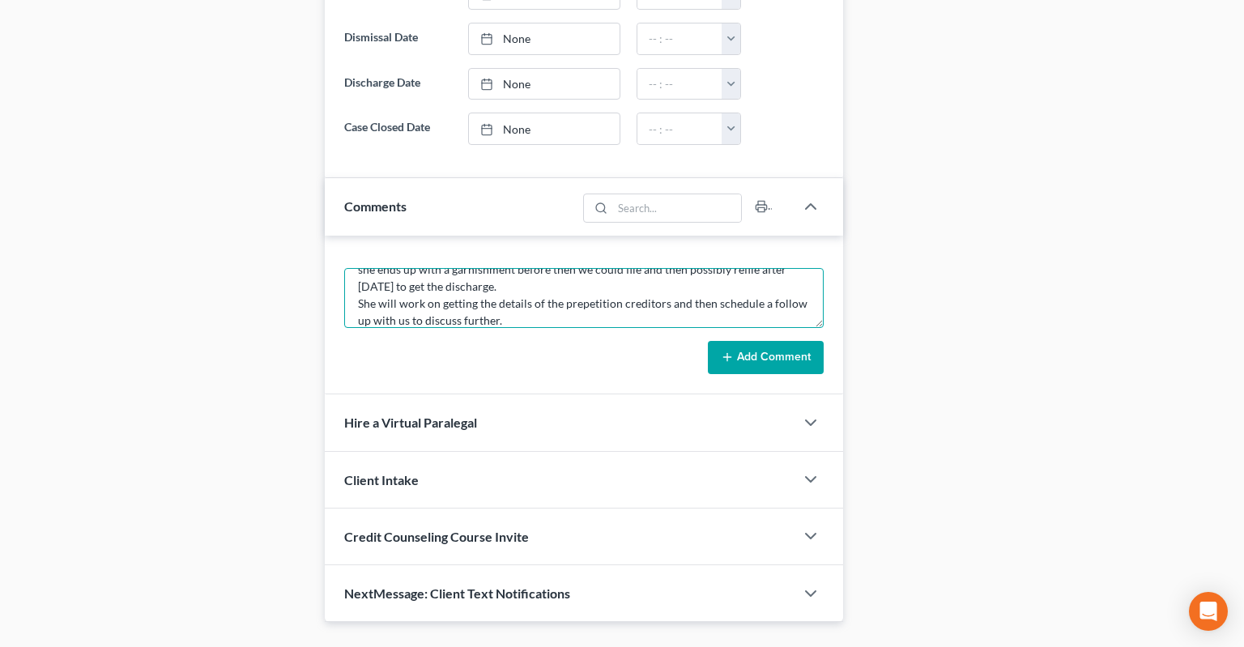
type textarea "Did not do full consultation. She filed a Chapter 7 with [PERSON_NAME] back in …"
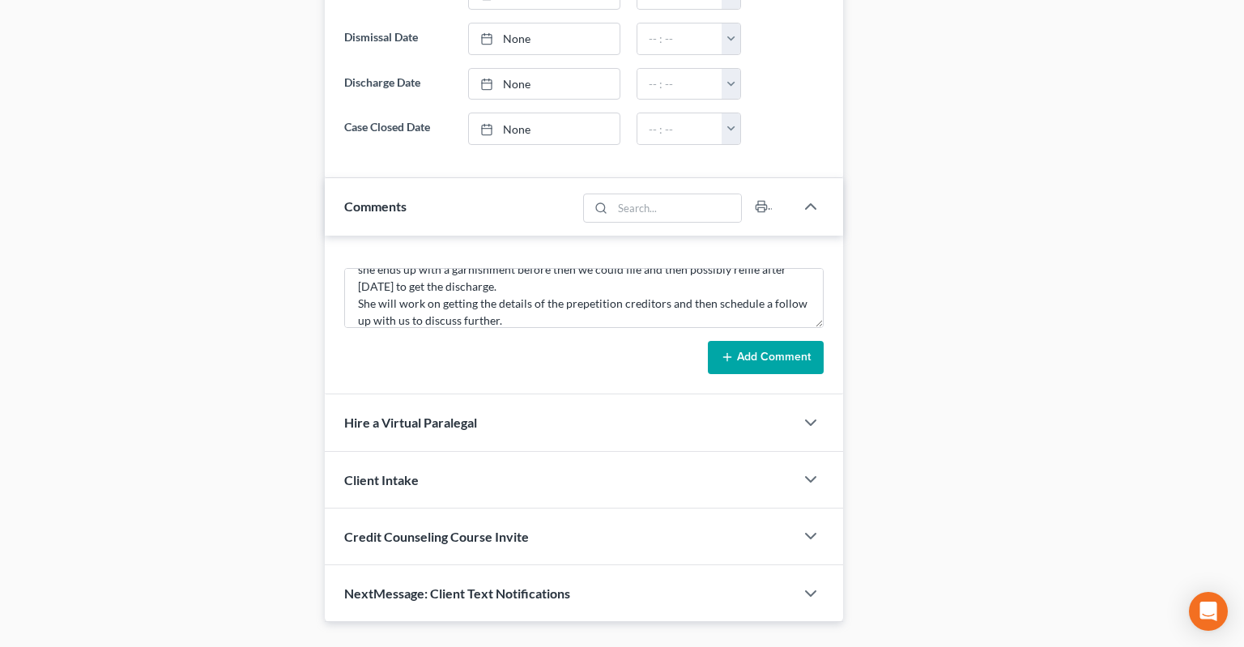
drag, startPoint x: 756, startPoint y: 328, endPoint x: 840, endPoint y: 318, distance: 84.0
click at [757, 341] on button "Add Comment" at bounding box center [766, 358] width 116 height 34
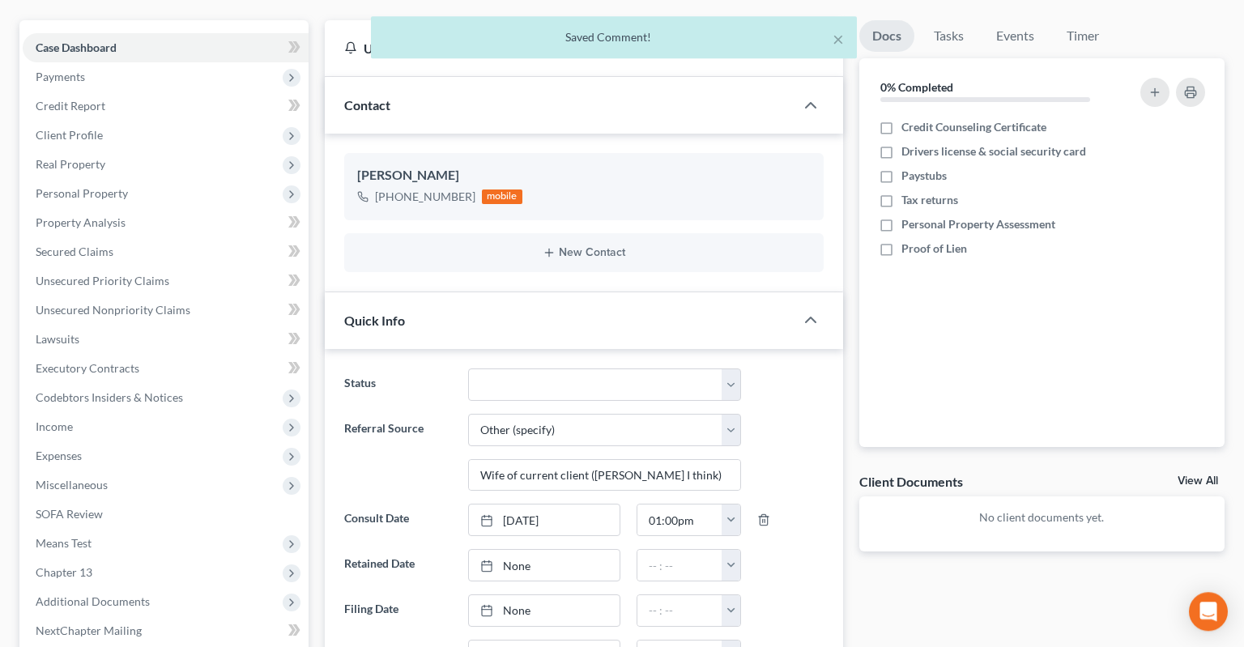
scroll to position [107, 0]
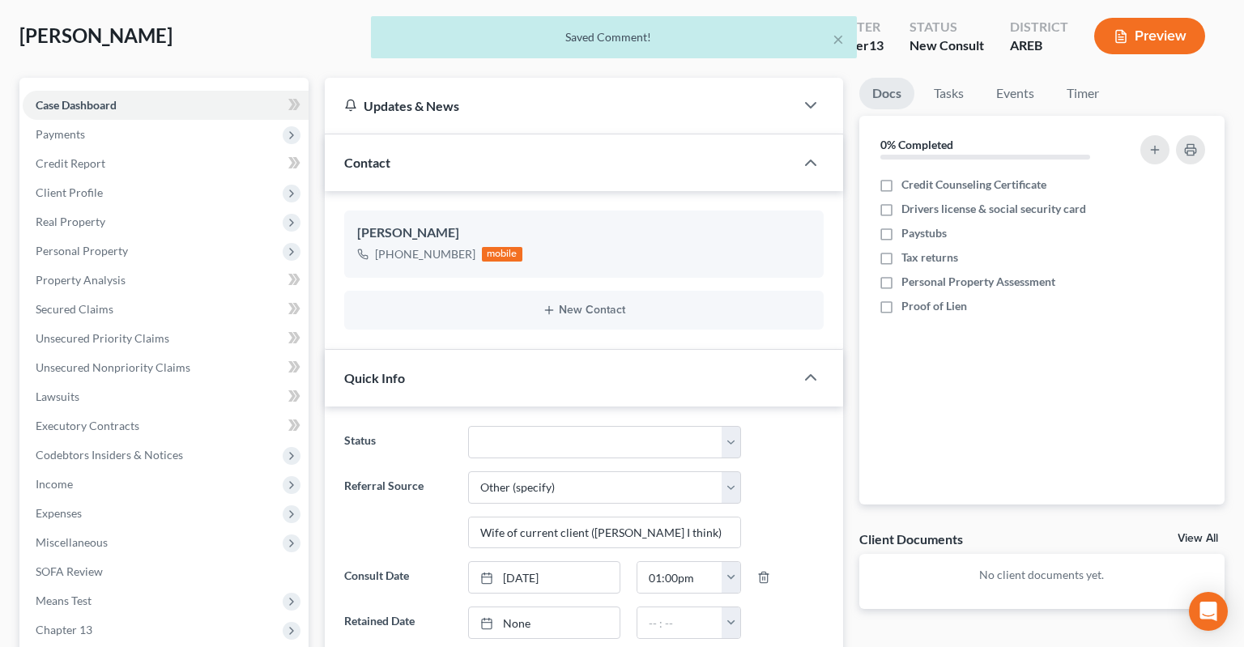
click at [780, 350] on div "Quick Info" at bounding box center [560, 378] width 470 height 56
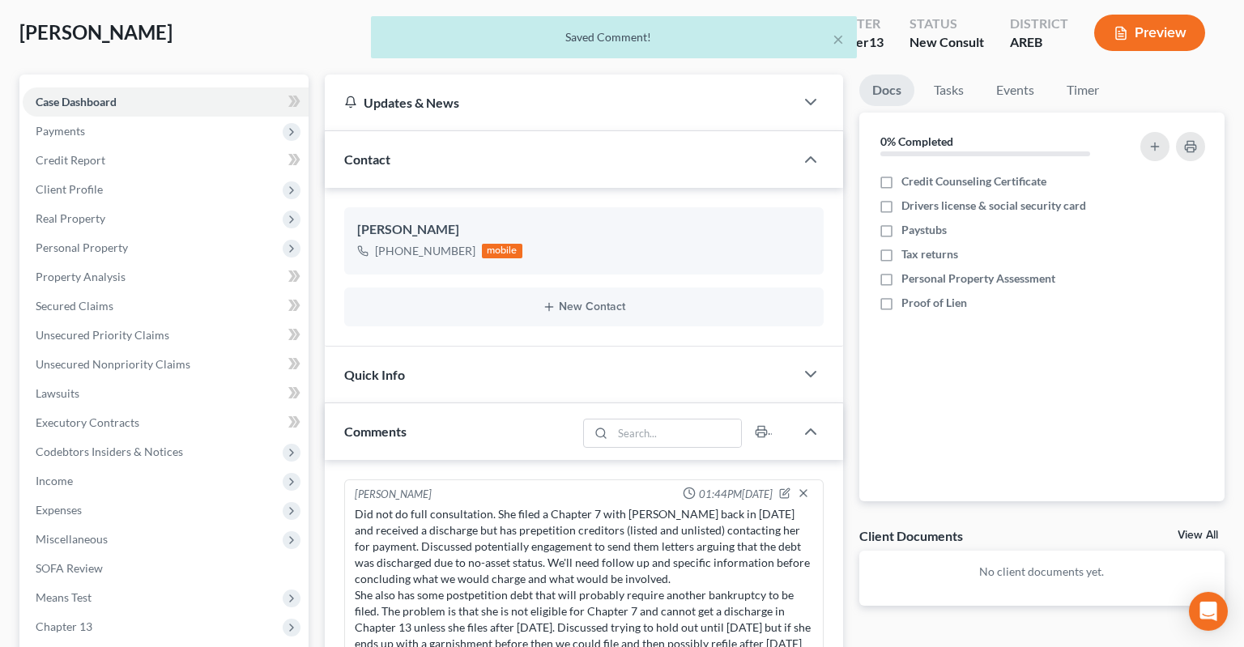
scroll to position [279, 0]
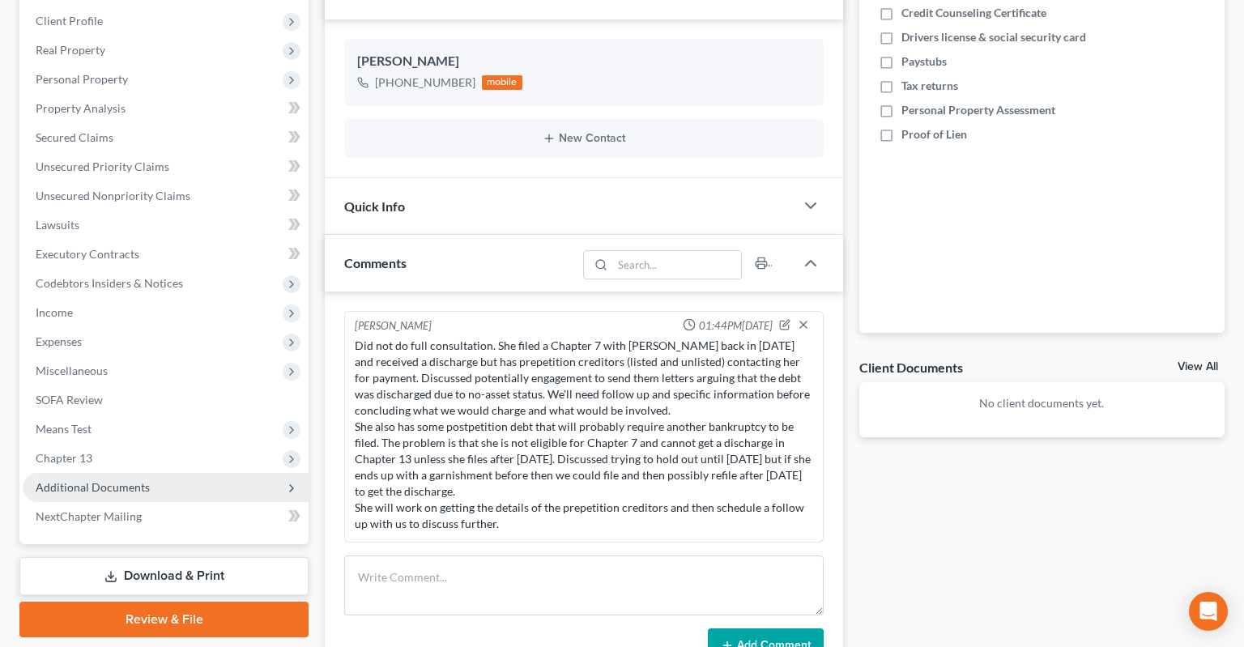
click at [267, 473] on span "Additional Documents" at bounding box center [166, 487] width 286 height 29
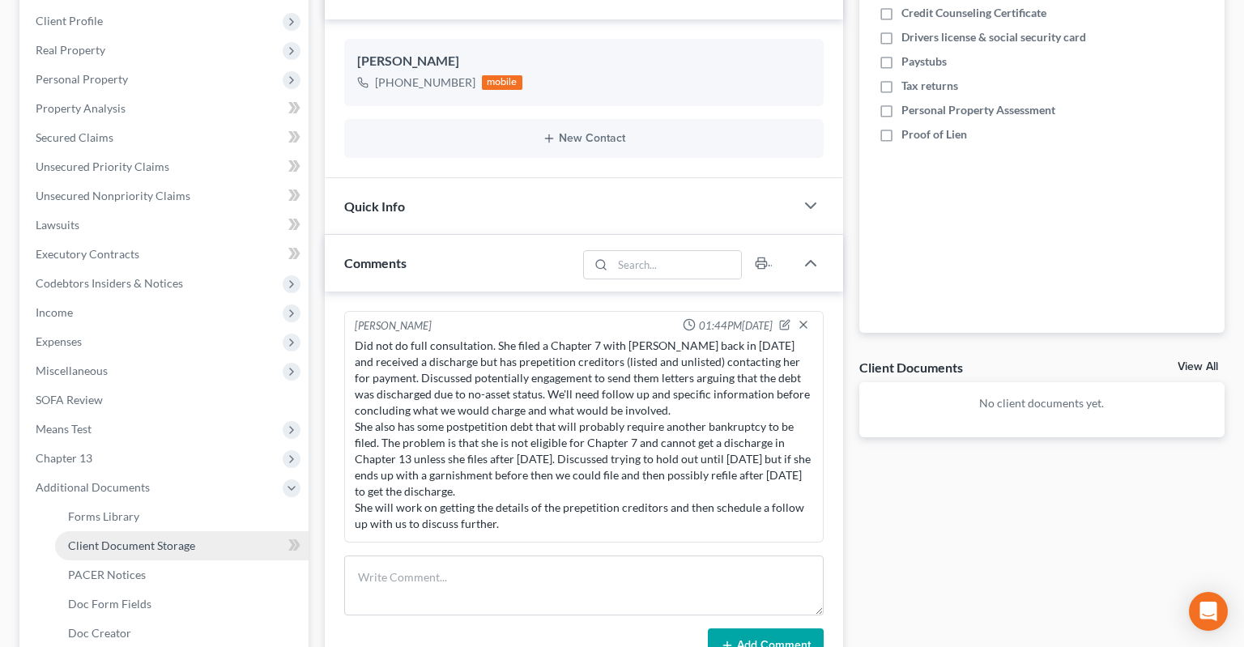
click at [239, 531] on link "Client Document Storage" at bounding box center [182, 545] width 254 height 29
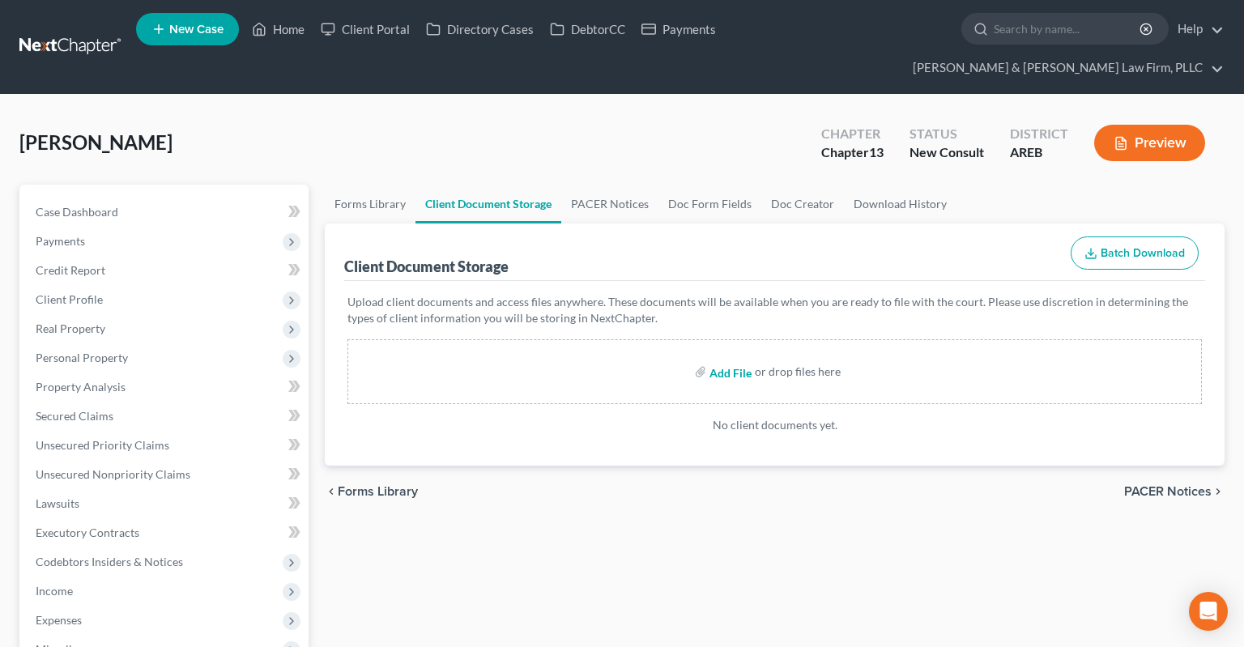
click at [722, 357] on input "file" at bounding box center [729, 371] width 39 height 29
type input "C:\fakepath\Case query results.pdf"
